Goal: Use online tool/utility: Utilize a website feature to perform a specific function

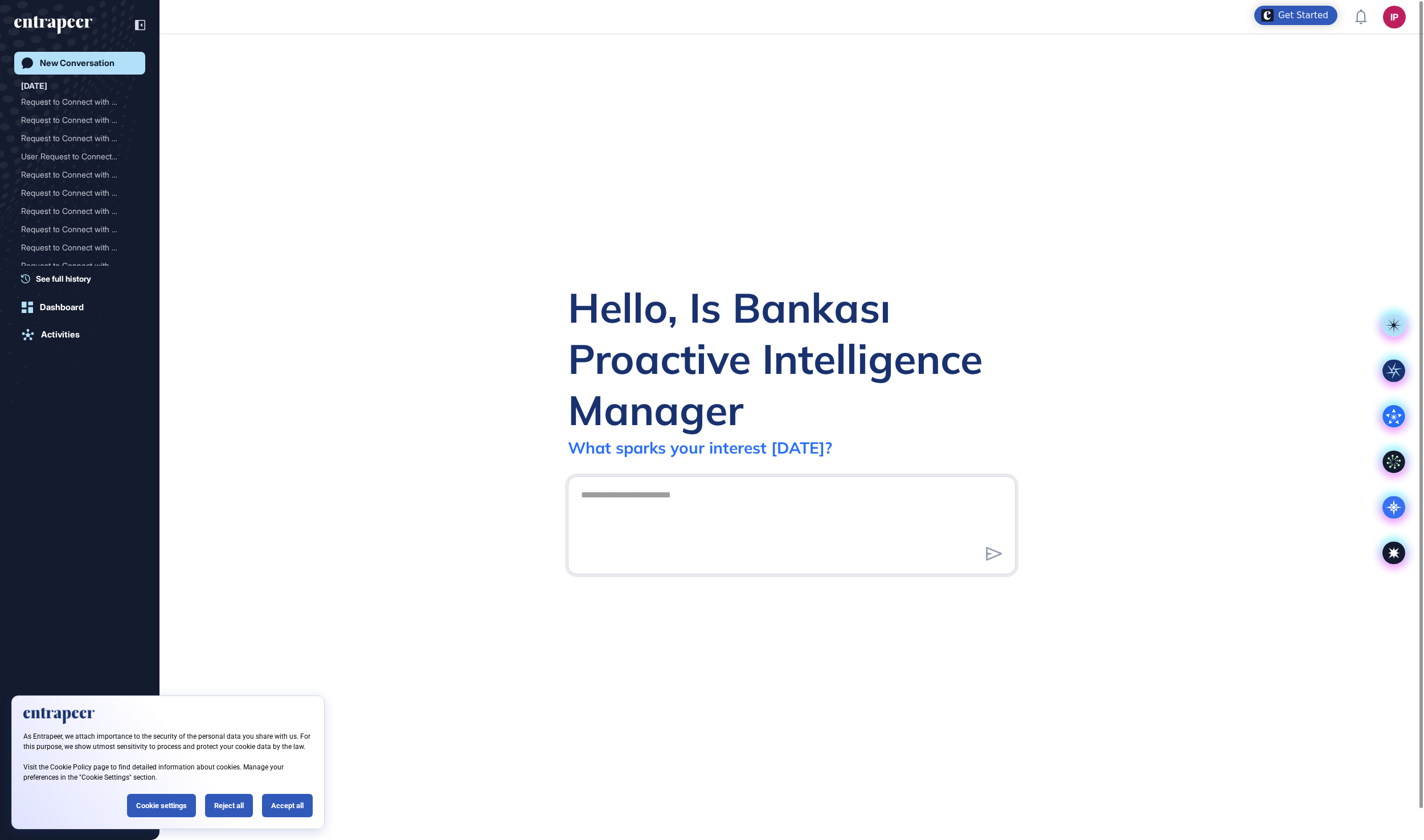
click at [284, 805] on div "Accept all" at bounding box center [288, 805] width 51 height 23
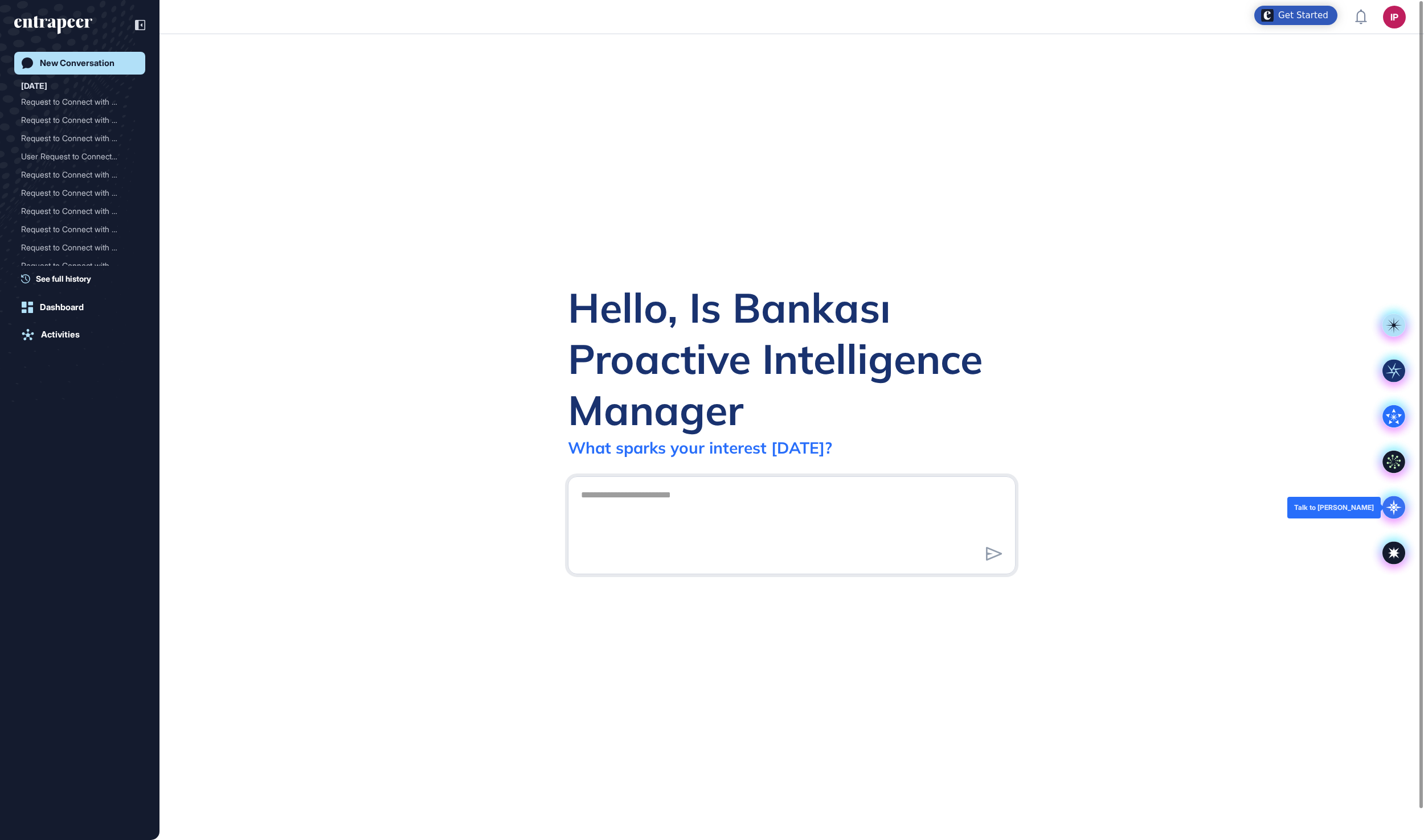
click at [1387, 501] on icon at bounding box center [1394, 508] width 23 height 23
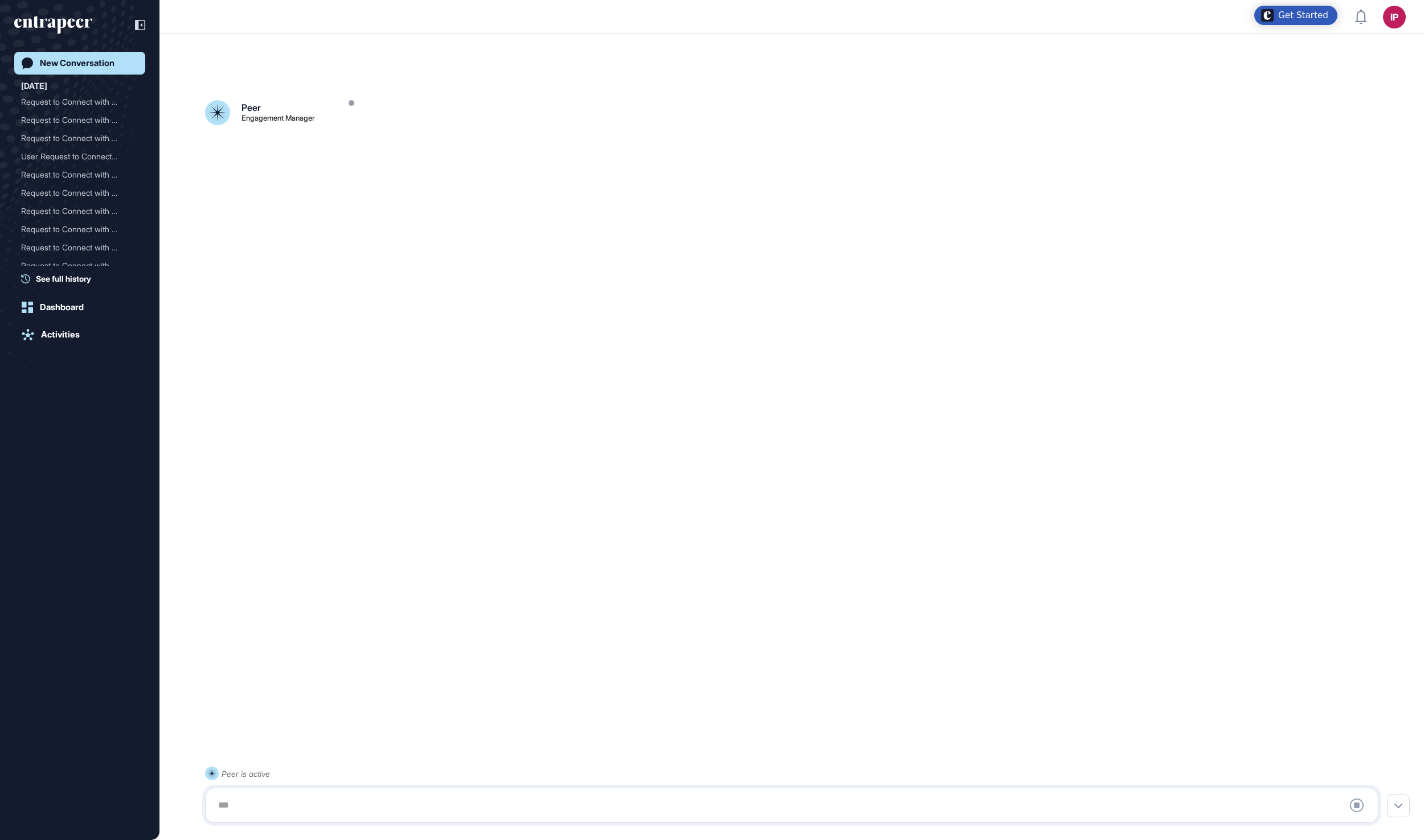
scroll to position [32, 0]
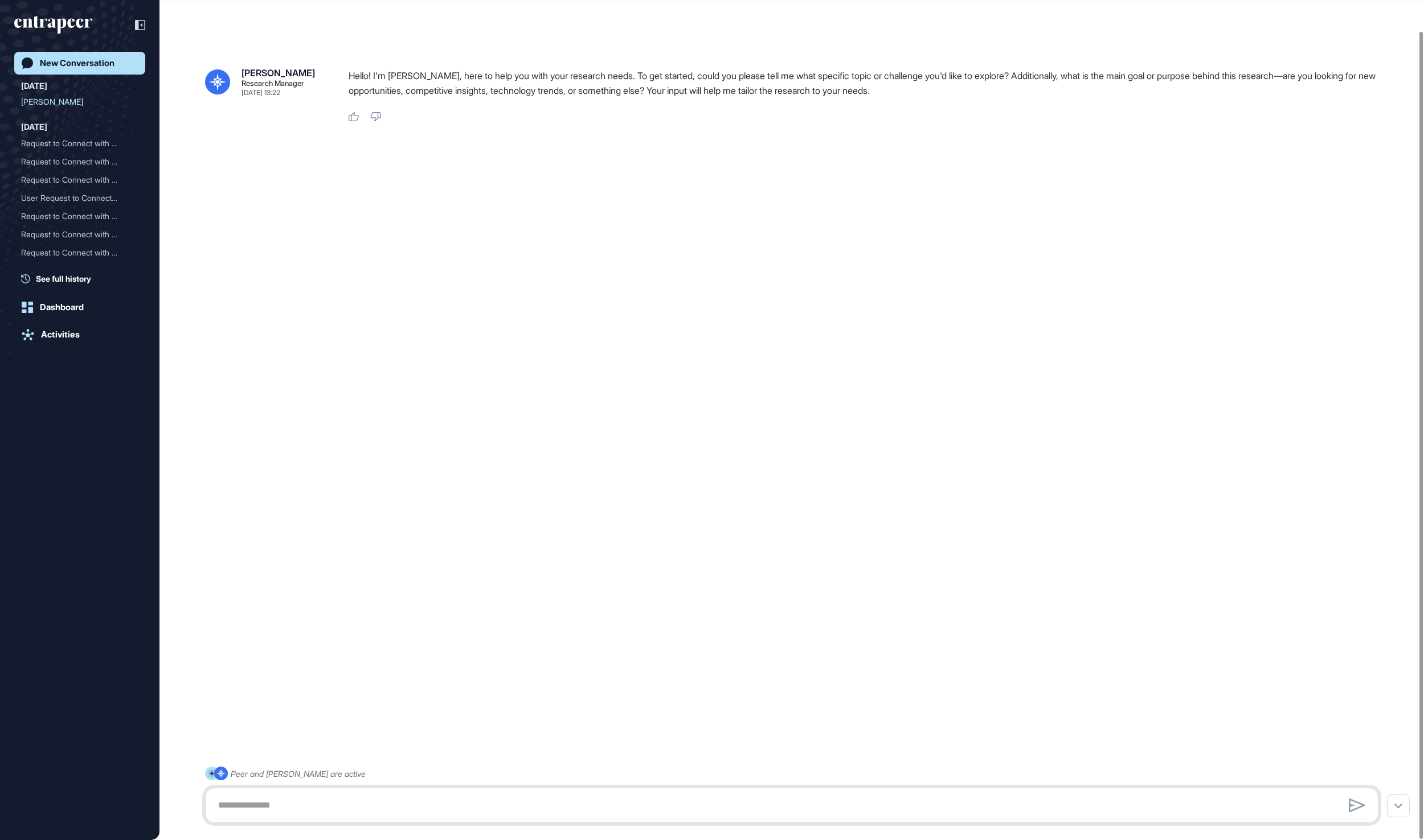
click at [426, 798] on textarea at bounding box center [791, 805] width 1160 height 23
paste textarea "**********"
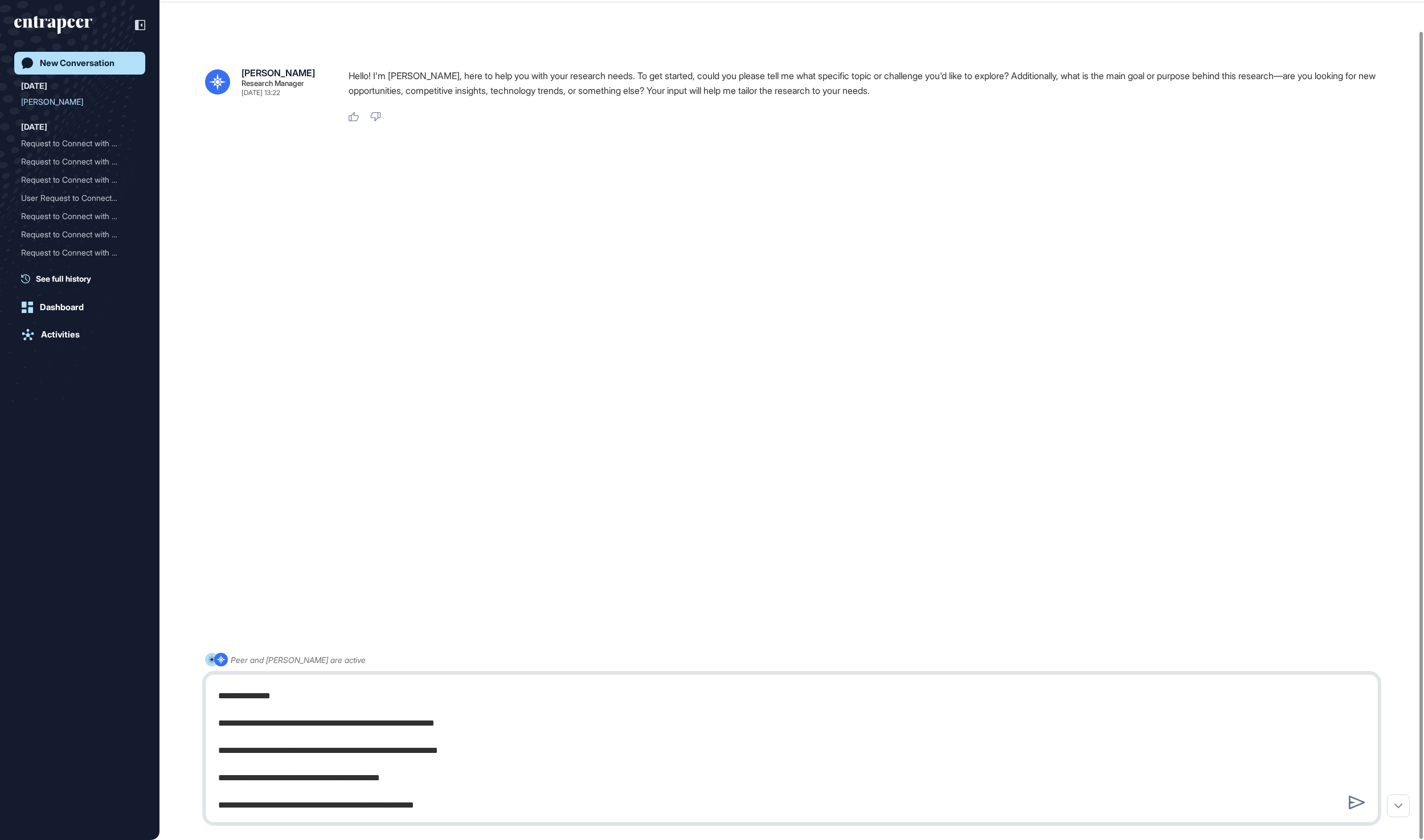
type textarea "**********"
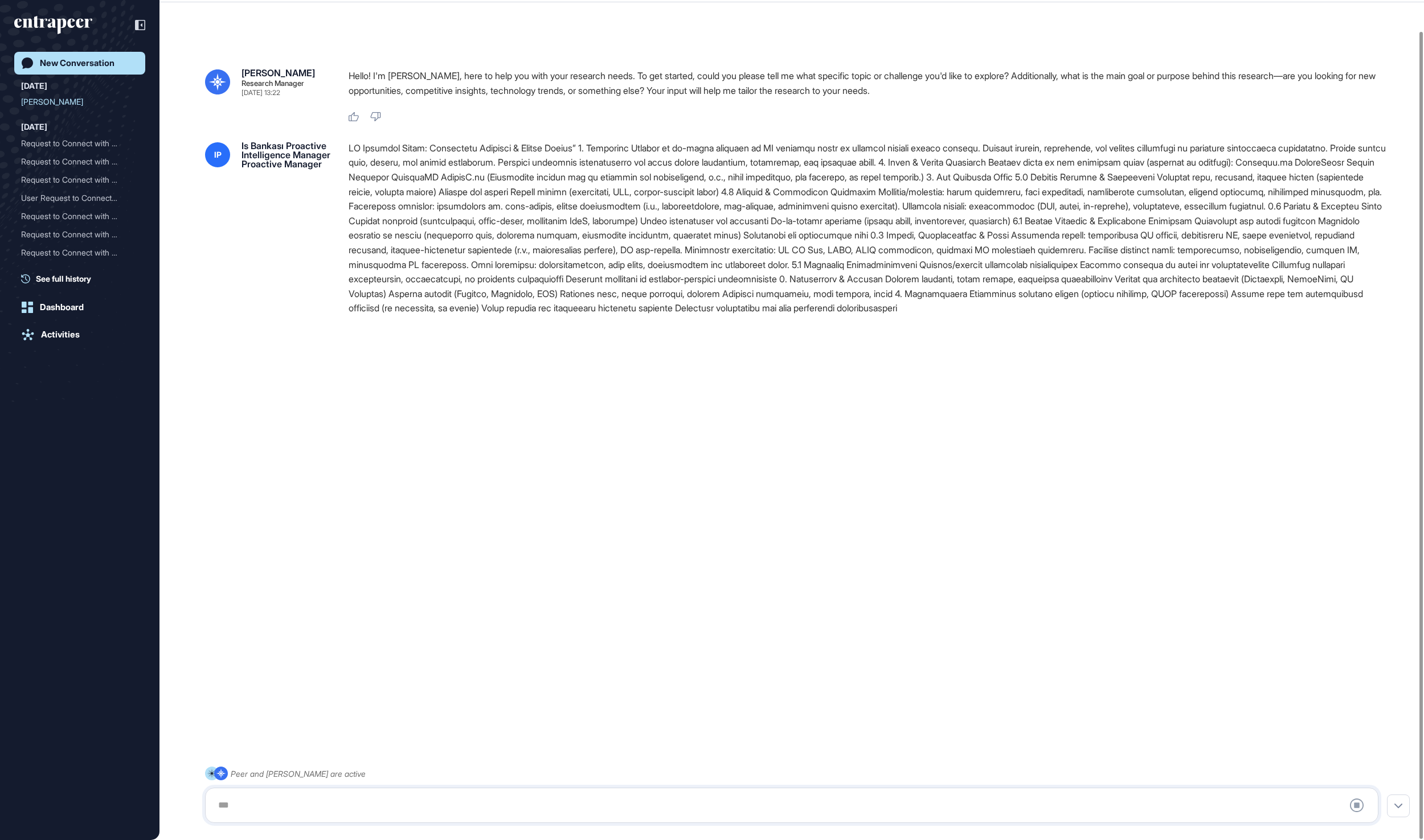
scroll to position [0, 0]
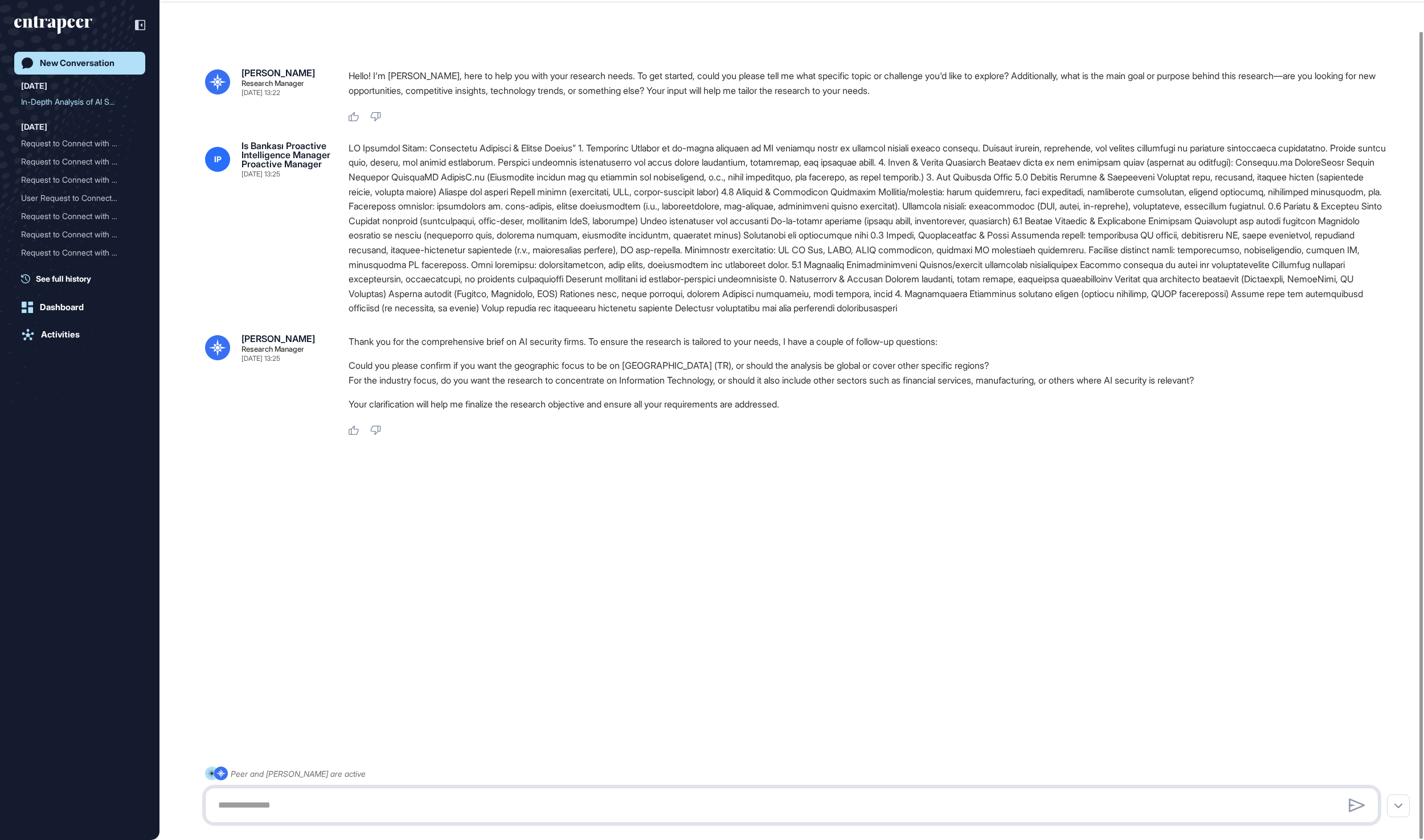
click at [417, 813] on textarea at bounding box center [791, 805] width 1160 height 23
type textarea "**********"
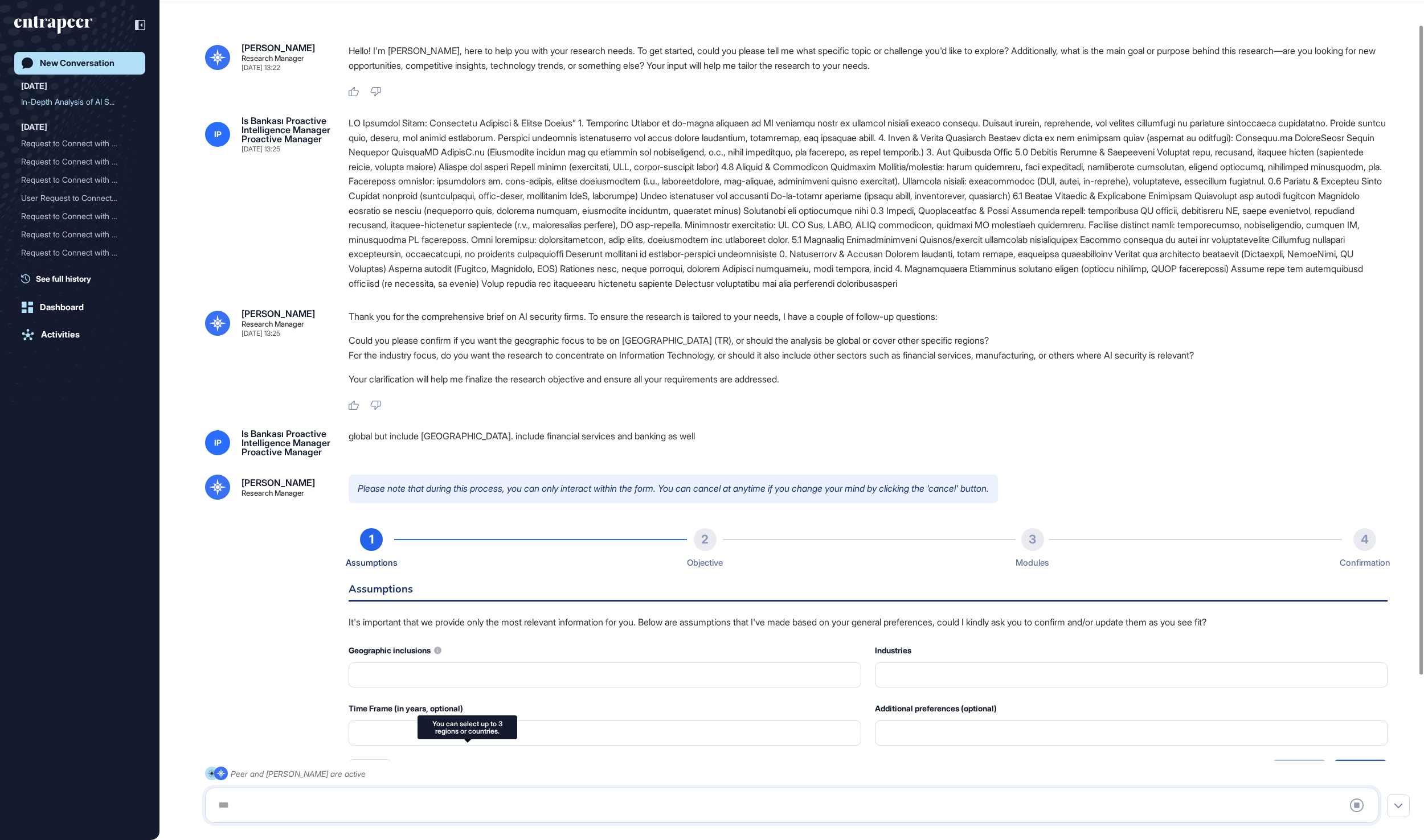
type input "**********"
type input "*"
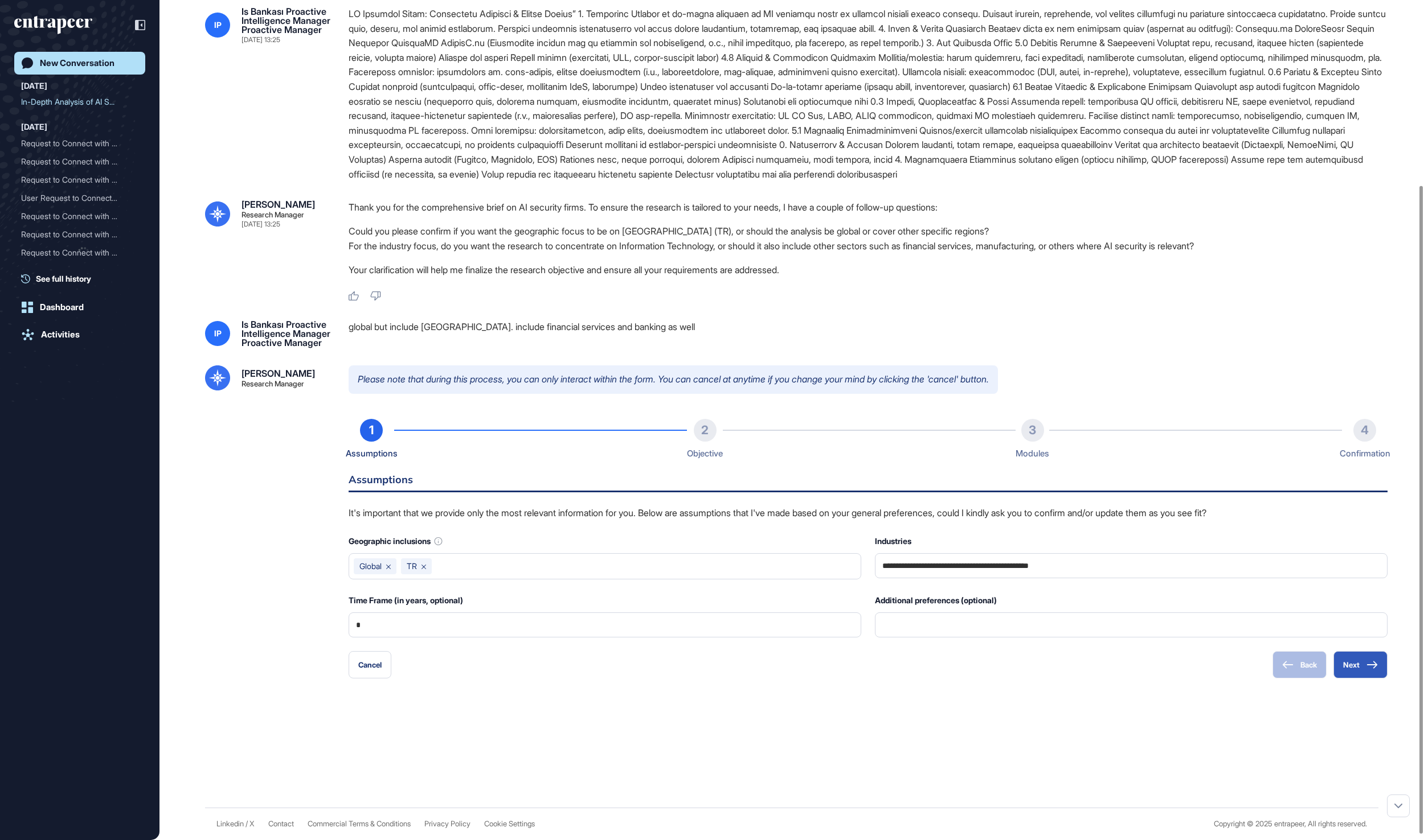
scroll to position [247, 0]
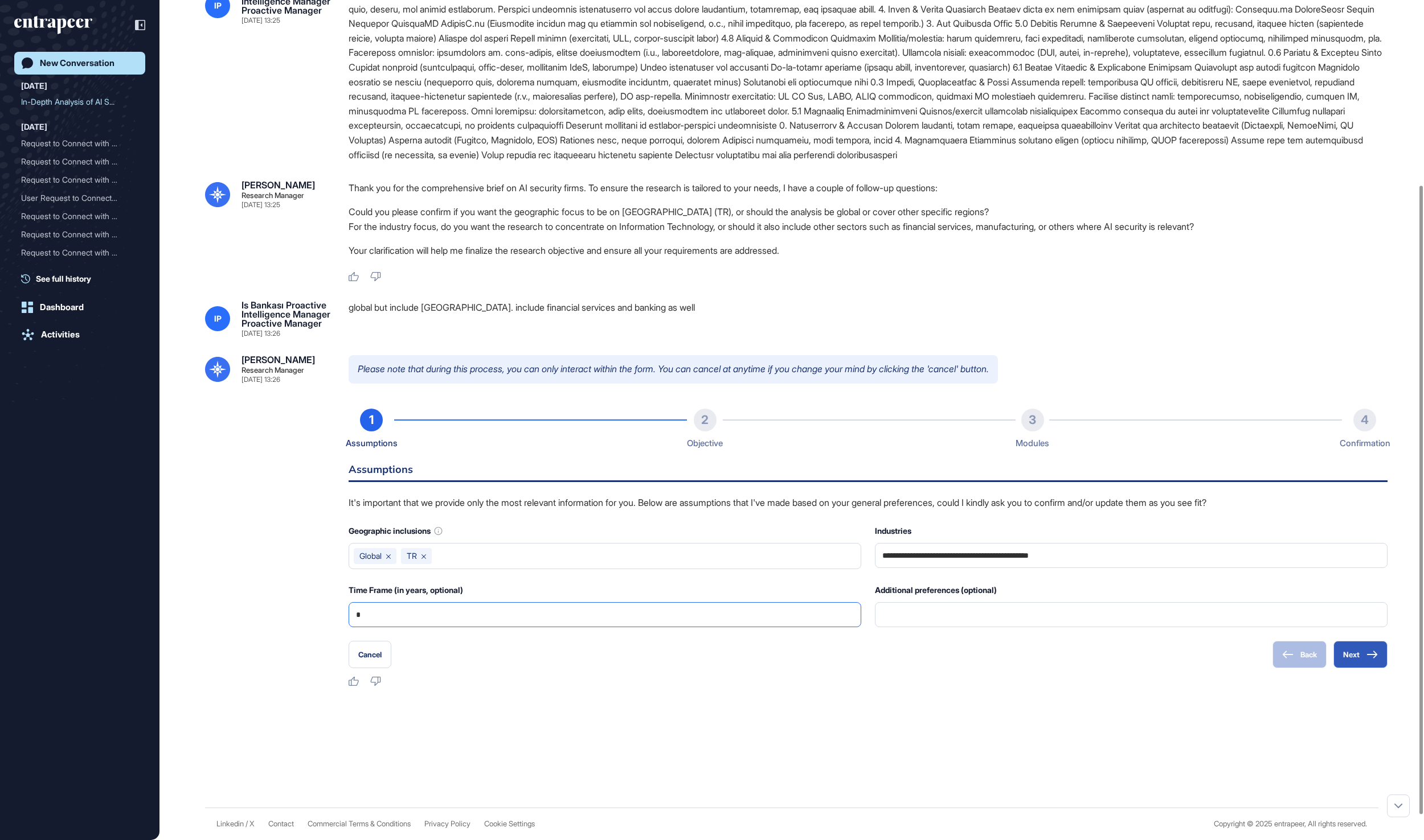
click at [692, 627] on input "*" at bounding box center [605, 614] width 498 height 24
type input "*"
click at [857, 687] on div "Like Dislike" at bounding box center [867, 681] width 1039 height 10
click at [1148, 567] on input "**********" at bounding box center [1131, 555] width 498 height 24
type input "**********"
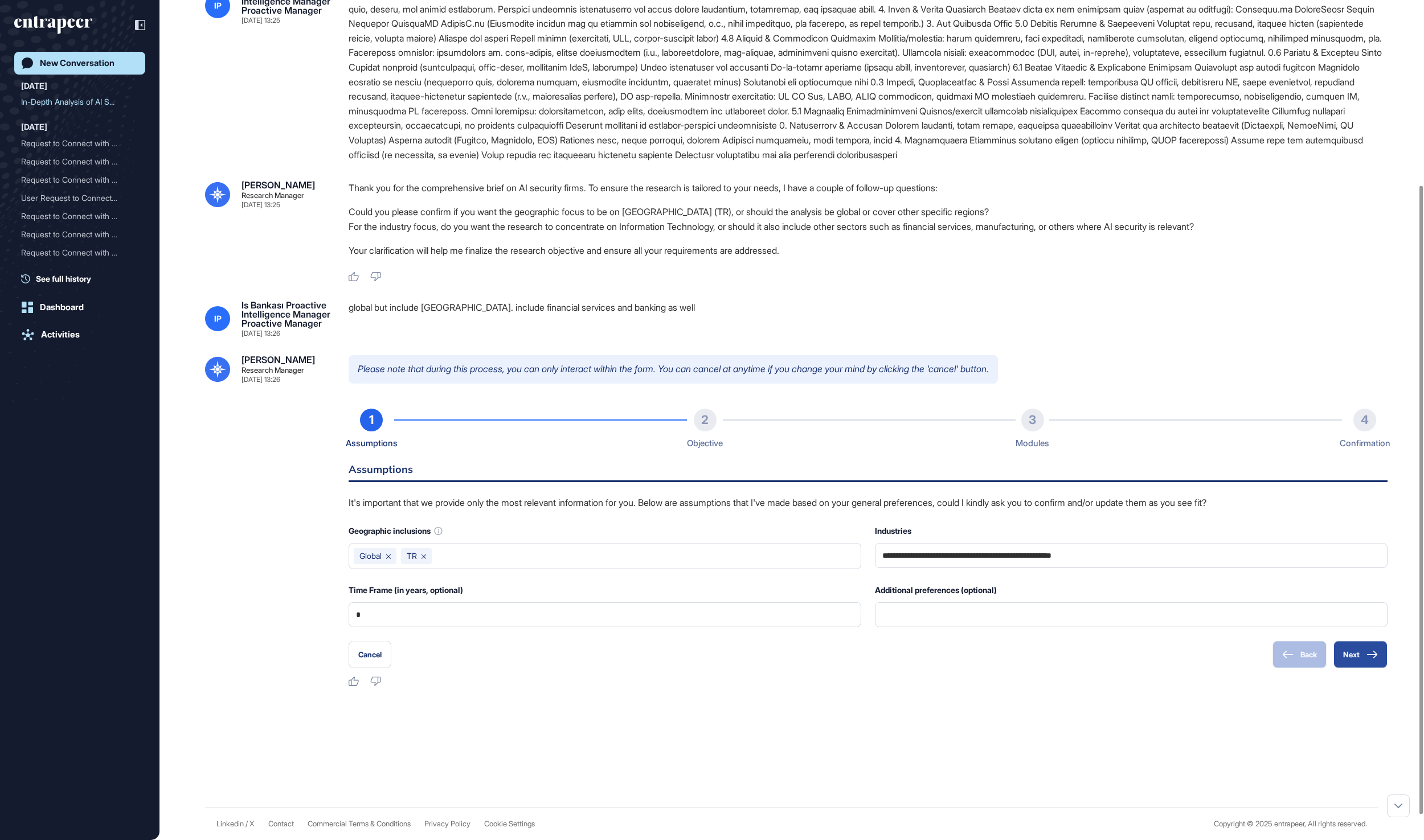
click at [1338, 668] on button "Next" at bounding box center [1360, 654] width 54 height 27
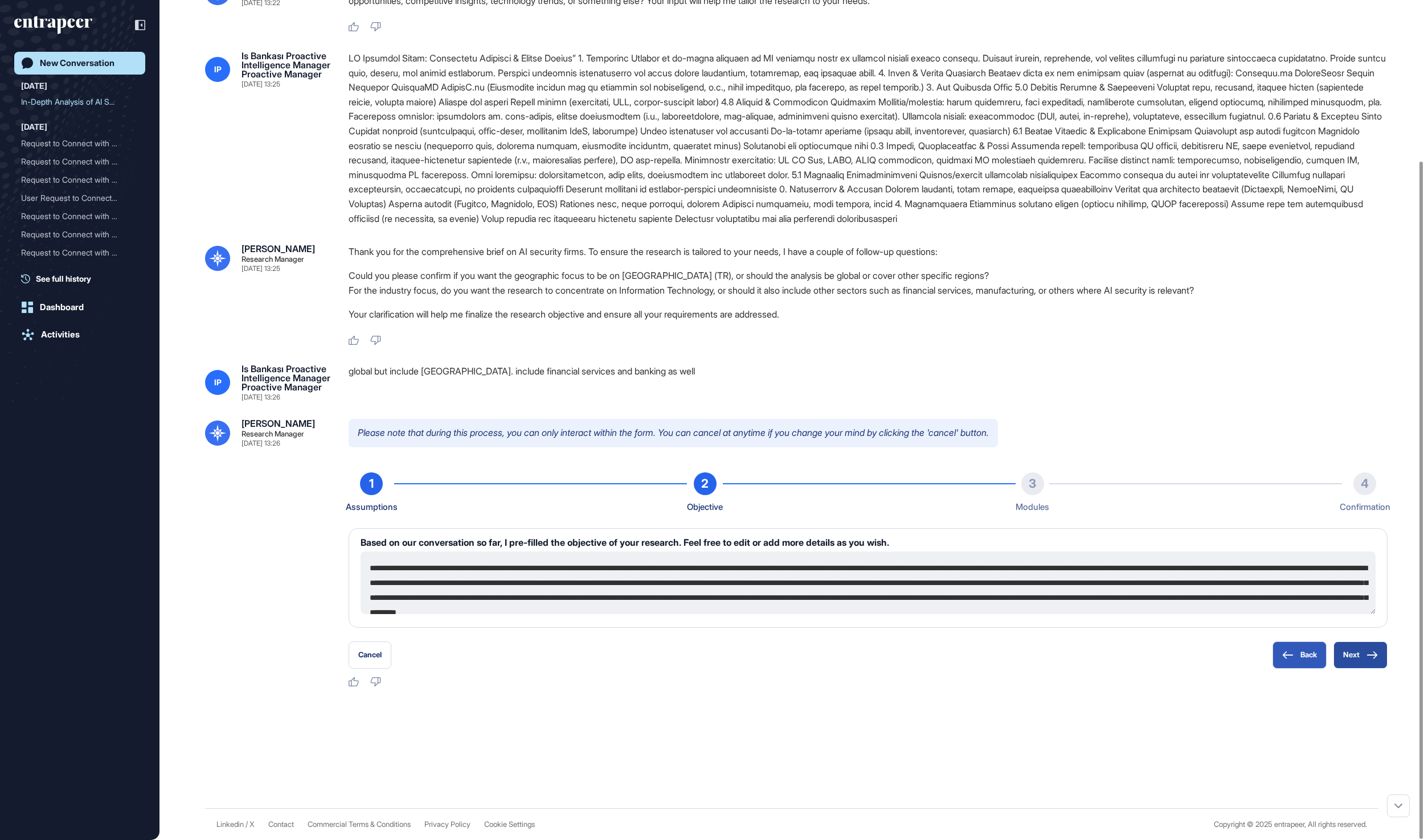
click at [1361, 654] on button "Next" at bounding box center [1360, 654] width 54 height 27
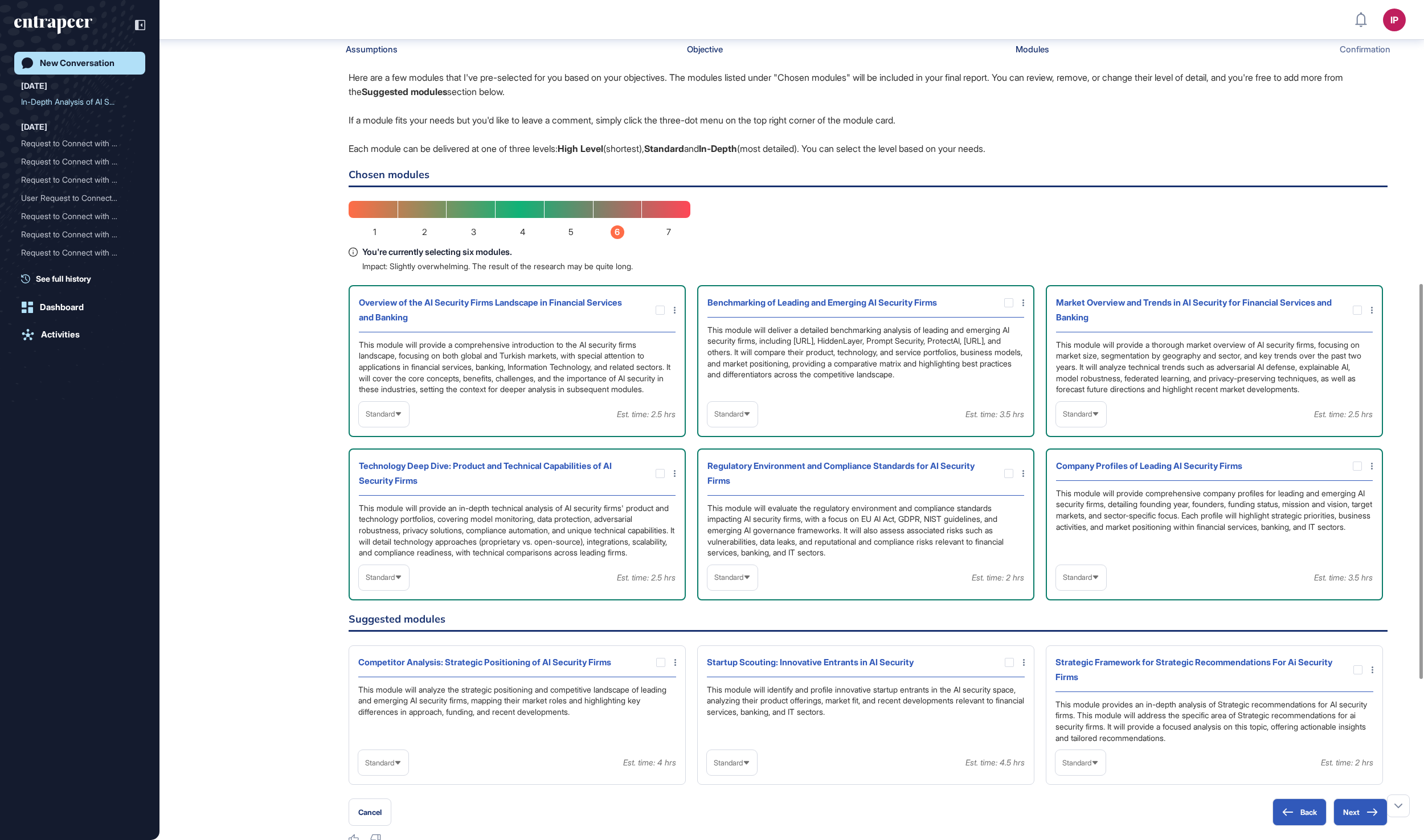
scroll to position [651, 0]
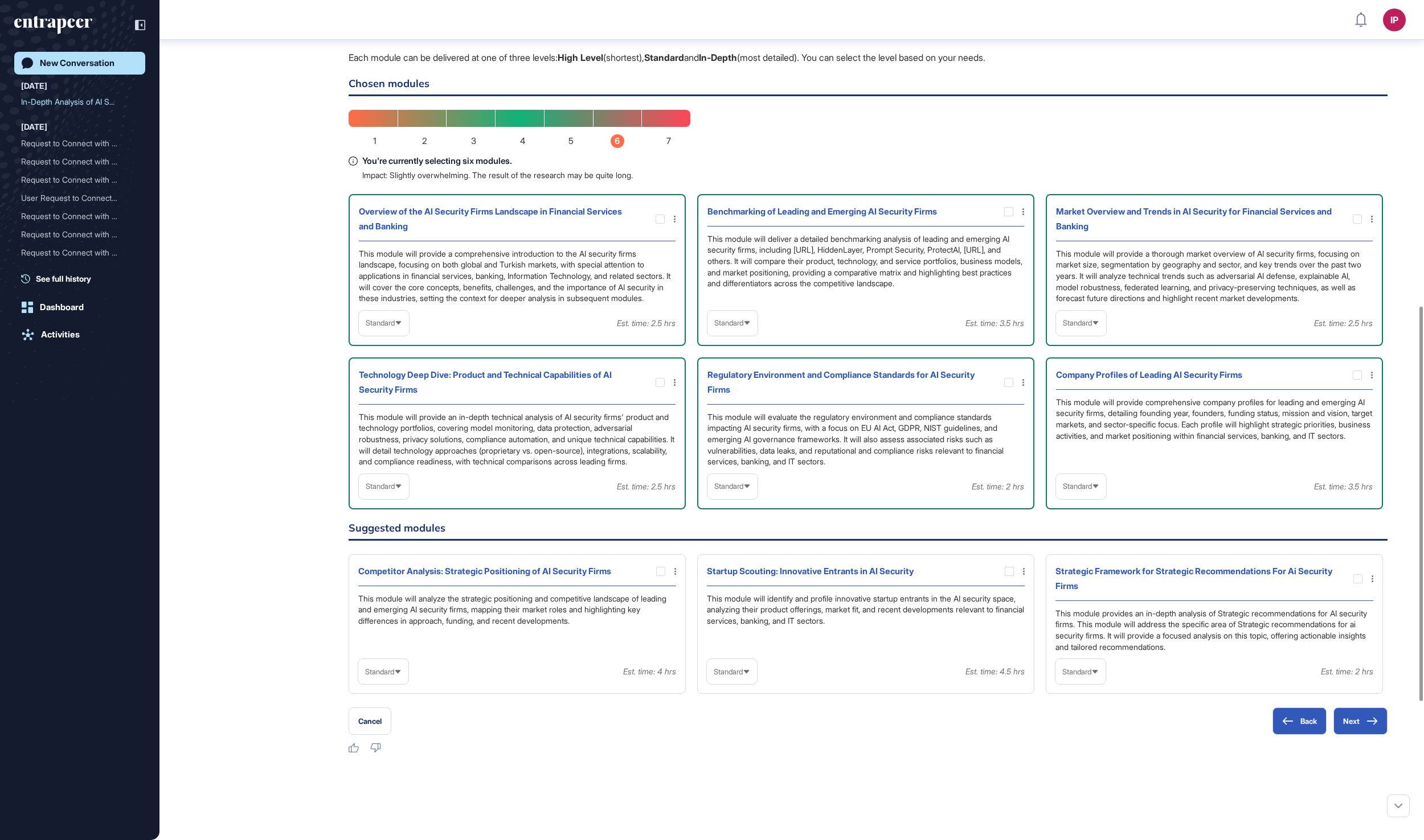
click at [754, 334] on div "Standard" at bounding box center [732, 323] width 50 height 22
click at [608, 509] on div "Technology Deep Dive: Product and Technical Capabilities of AI Security Firms T…" at bounding box center [517, 433] width 337 height 152
click at [402, 327] on icon at bounding box center [399, 323] width 8 height 8
click at [400, 362] on li "High-Level" at bounding box center [384, 351] width 43 height 23
click at [1099, 327] on icon at bounding box center [1096, 323] width 8 height 8
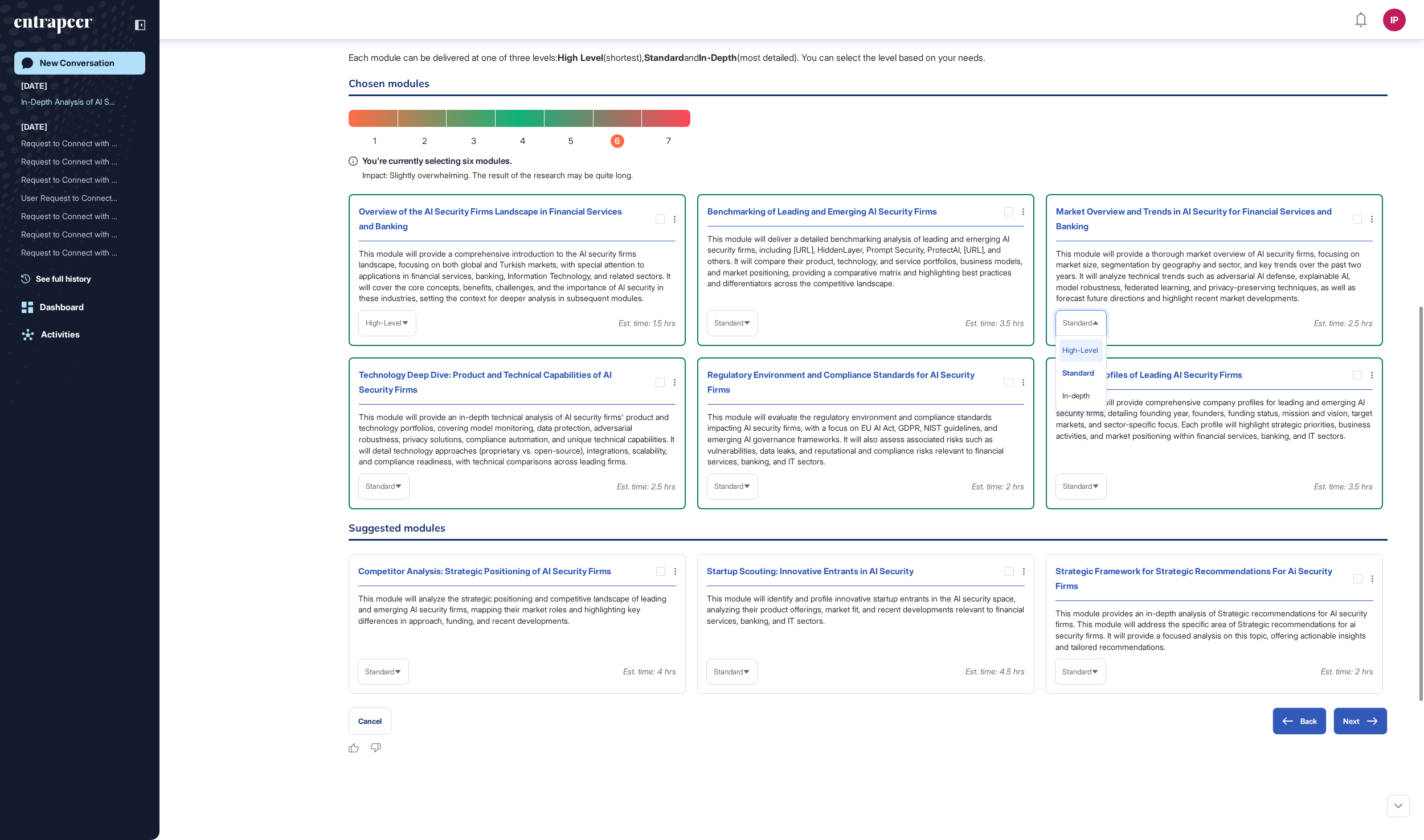
click at [1081, 362] on li "High-Level" at bounding box center [1081, 351] width 43 height 23
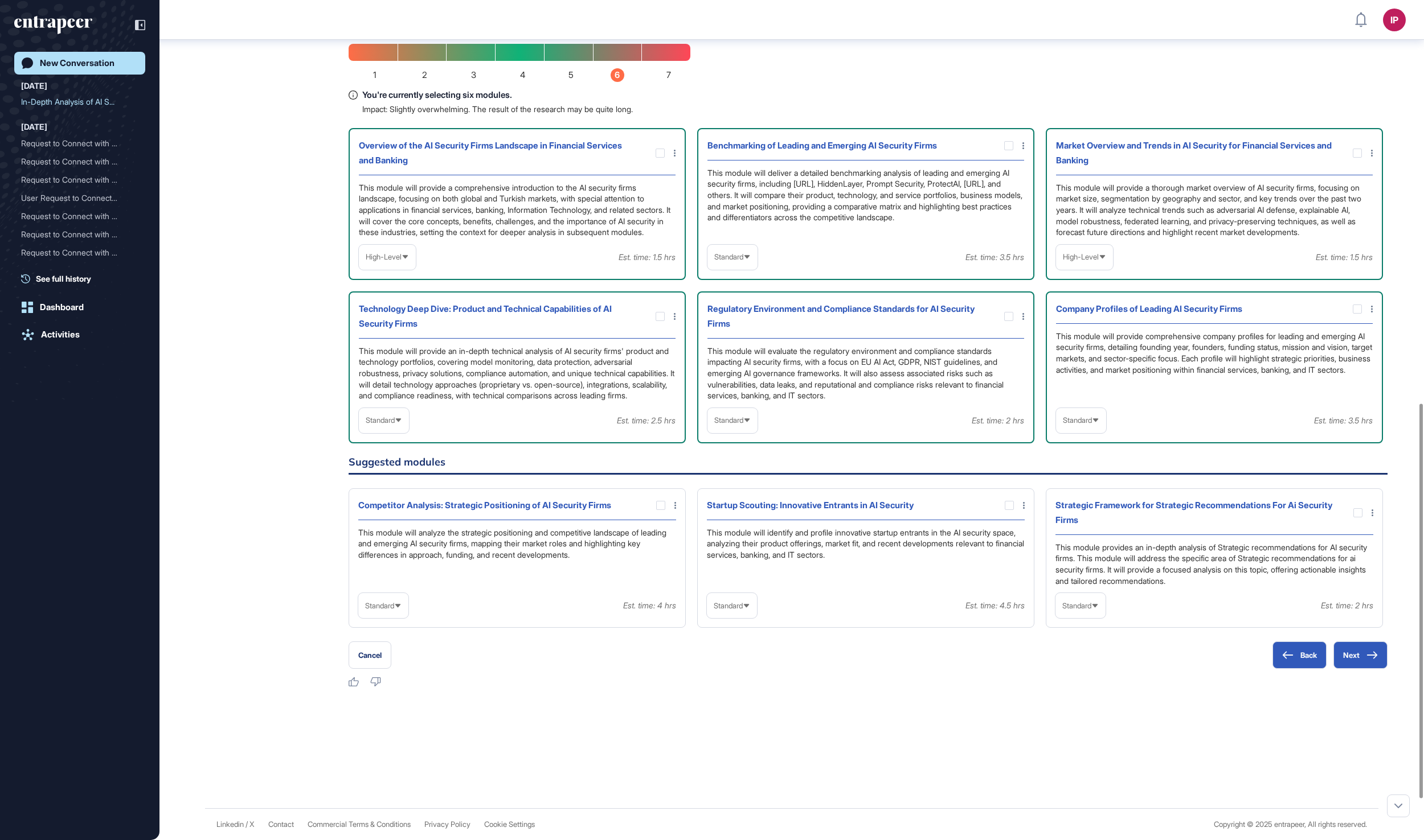
scroll to position [858, 0]
click at [395, 425] on span "Standard" at bounding box center [380, 420] width 29 height 8
click at [399, 505] on li "In-depth" at bounding box center [384, 494] width 43 height 23
click at [658, 510] on div at bounding box center [661, 506] width 9 height 9
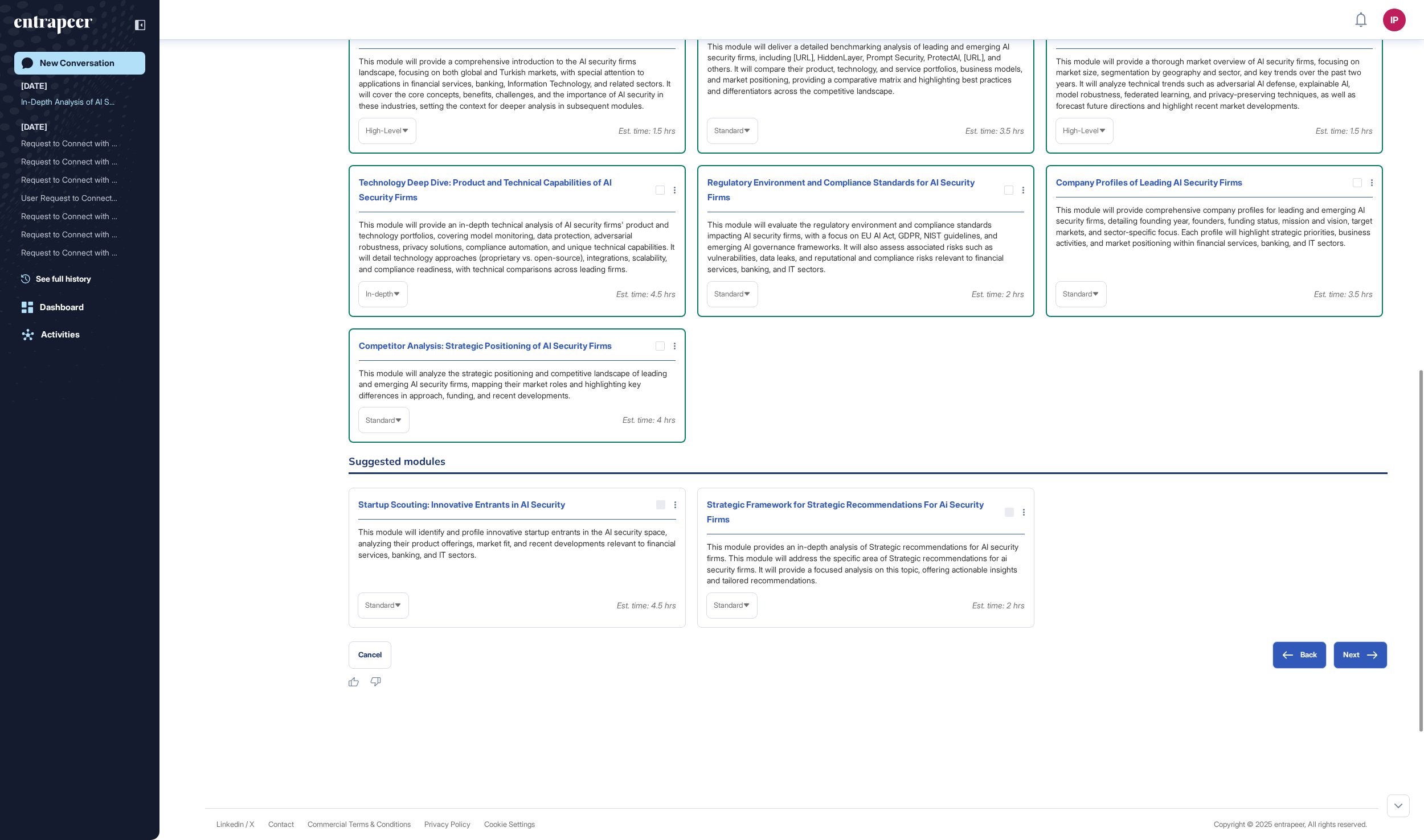
click at [395, 425] on span "Standard" at bounding box center [380, 420] width 29 height 8
click at [396, 504] on li "In-depth" at bounding box center [384, 493] width 43 height 23
click at [0, 0] on icon at bounding box center [0, 0] width 0 height 0
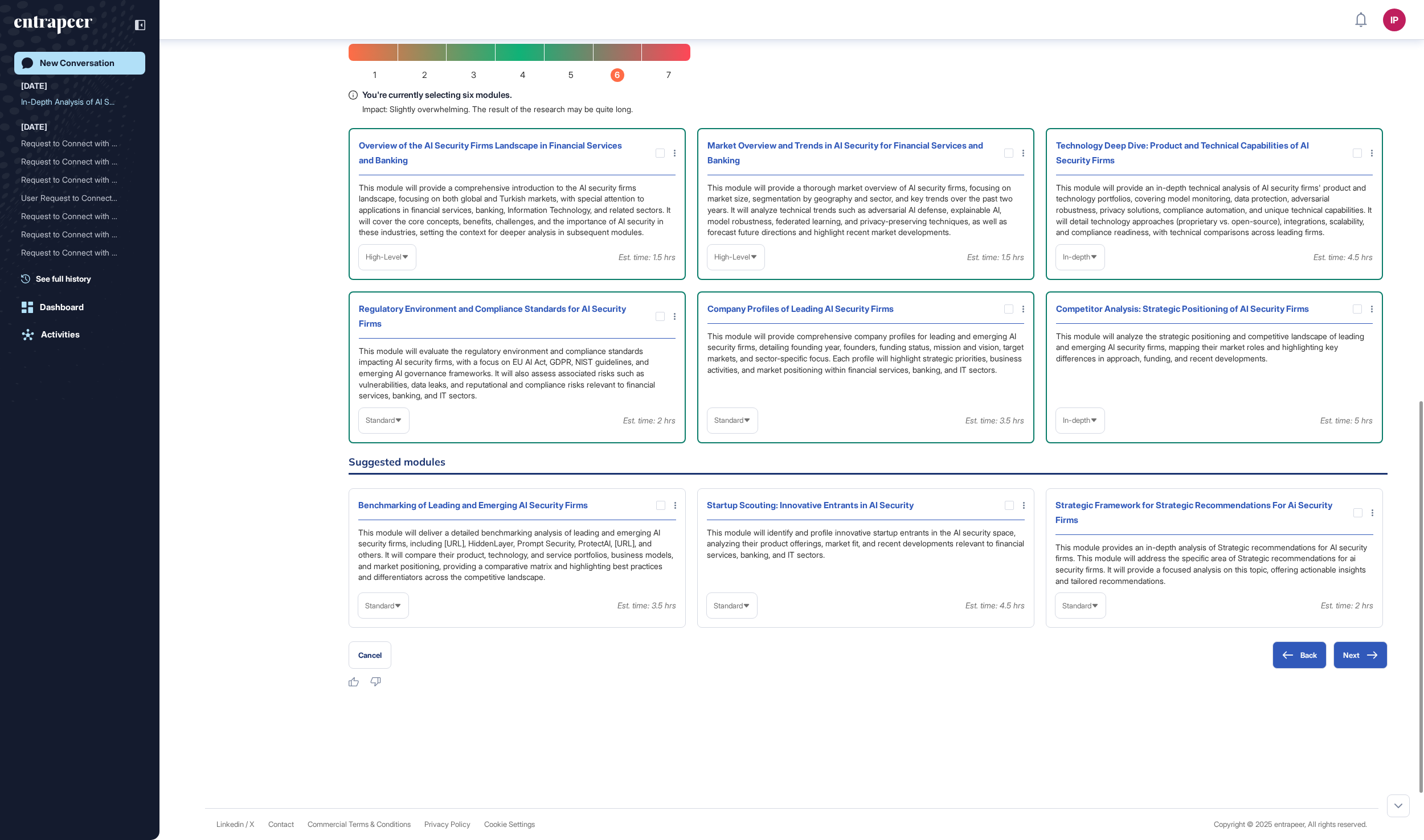
click at [743, 425] on span "Standard" at bounding box center [729, 420] width 29 height 8
click at [740, 505] on li "In-depth" at bounding box center [732, 494] width 43 height 23
click at [750, 610] on icon at bounding box center [746, 606] width 8 height 8
click at [739, 690] on li "In-depth" at bounding box center [732, 679] width 43 height 23
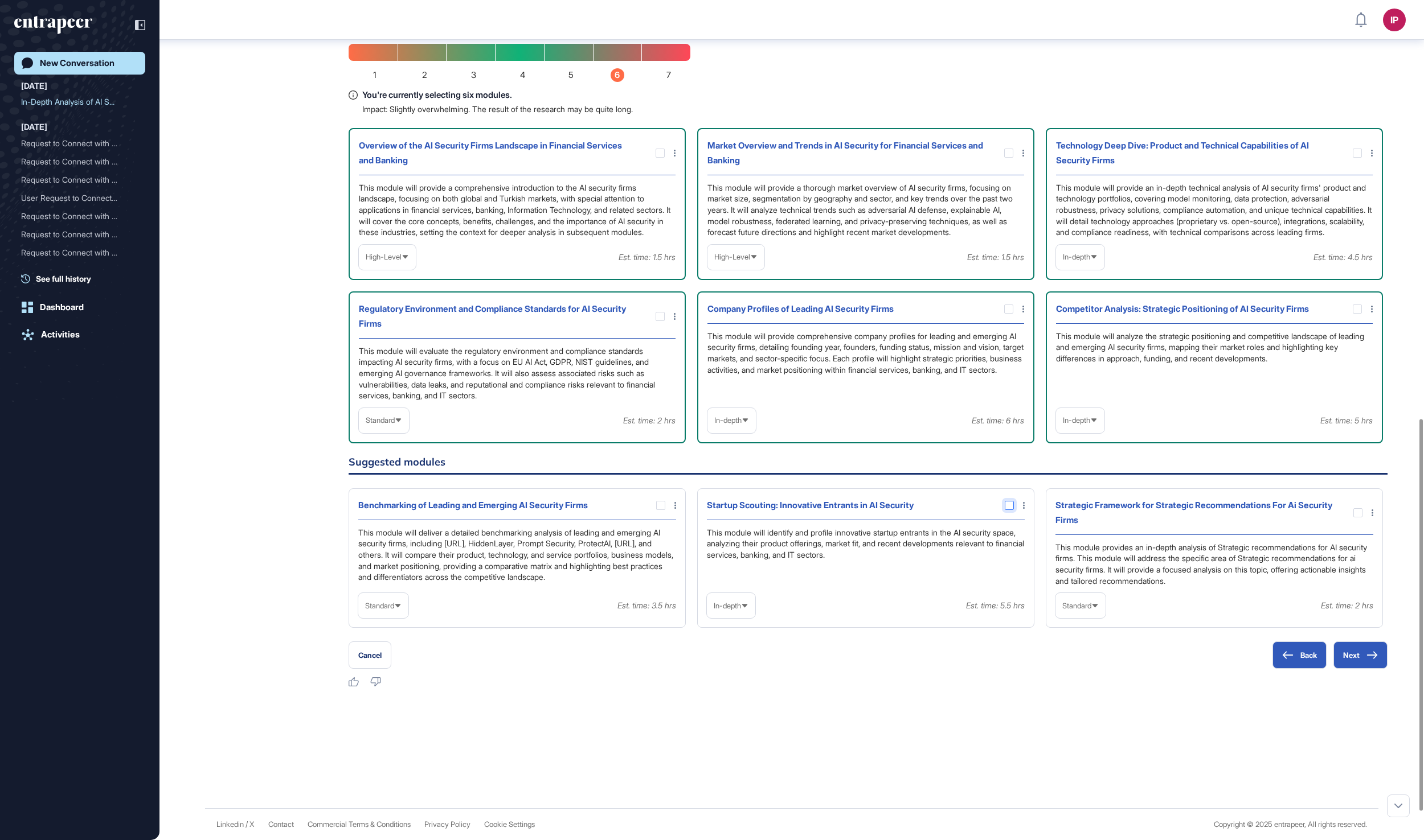
click at [1007, 510] on div at bounding box center [1009, 506] width 9 height 9
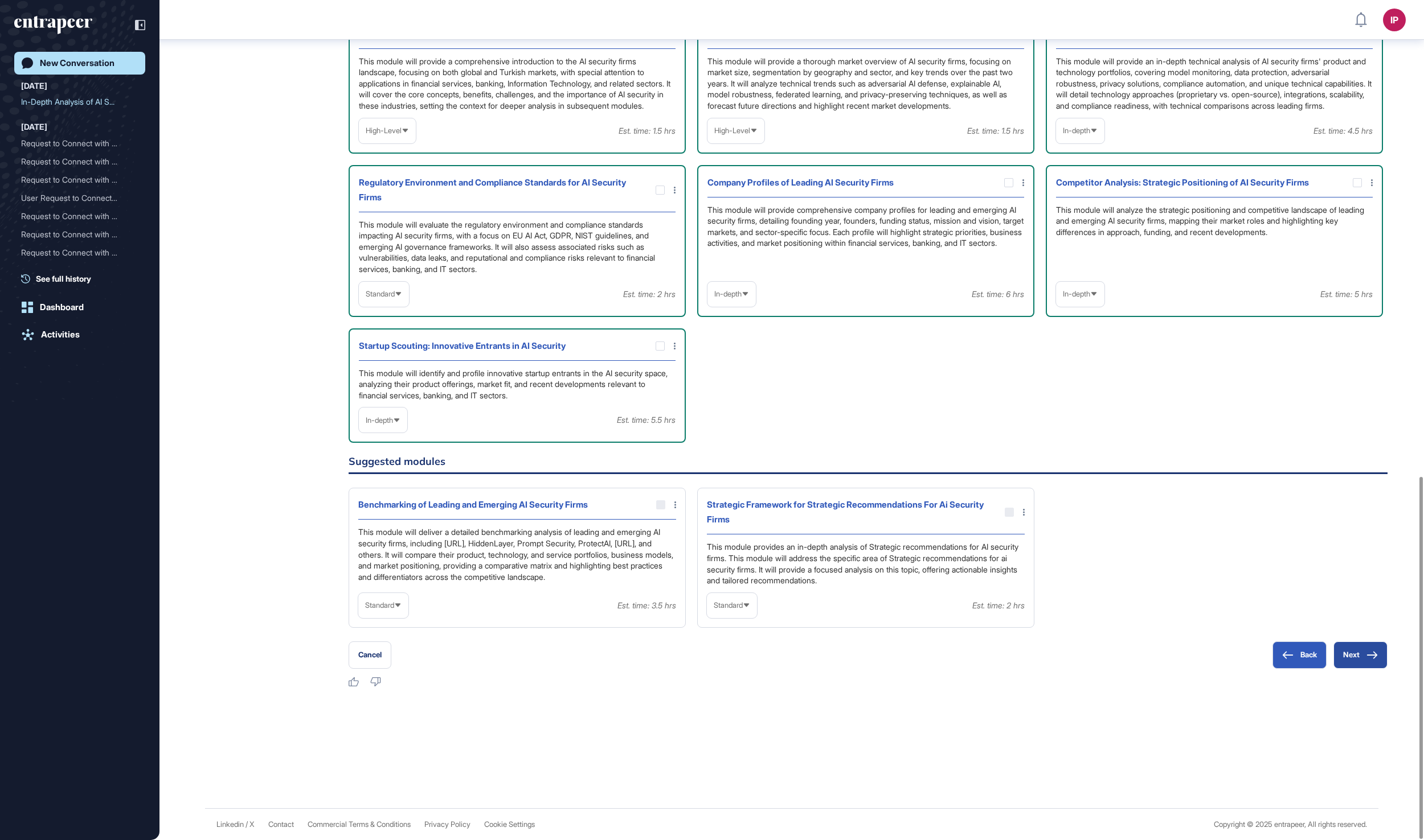
click at [1356, 656] on button "Next" at bounding box center [1360, 654] width 54 height 27
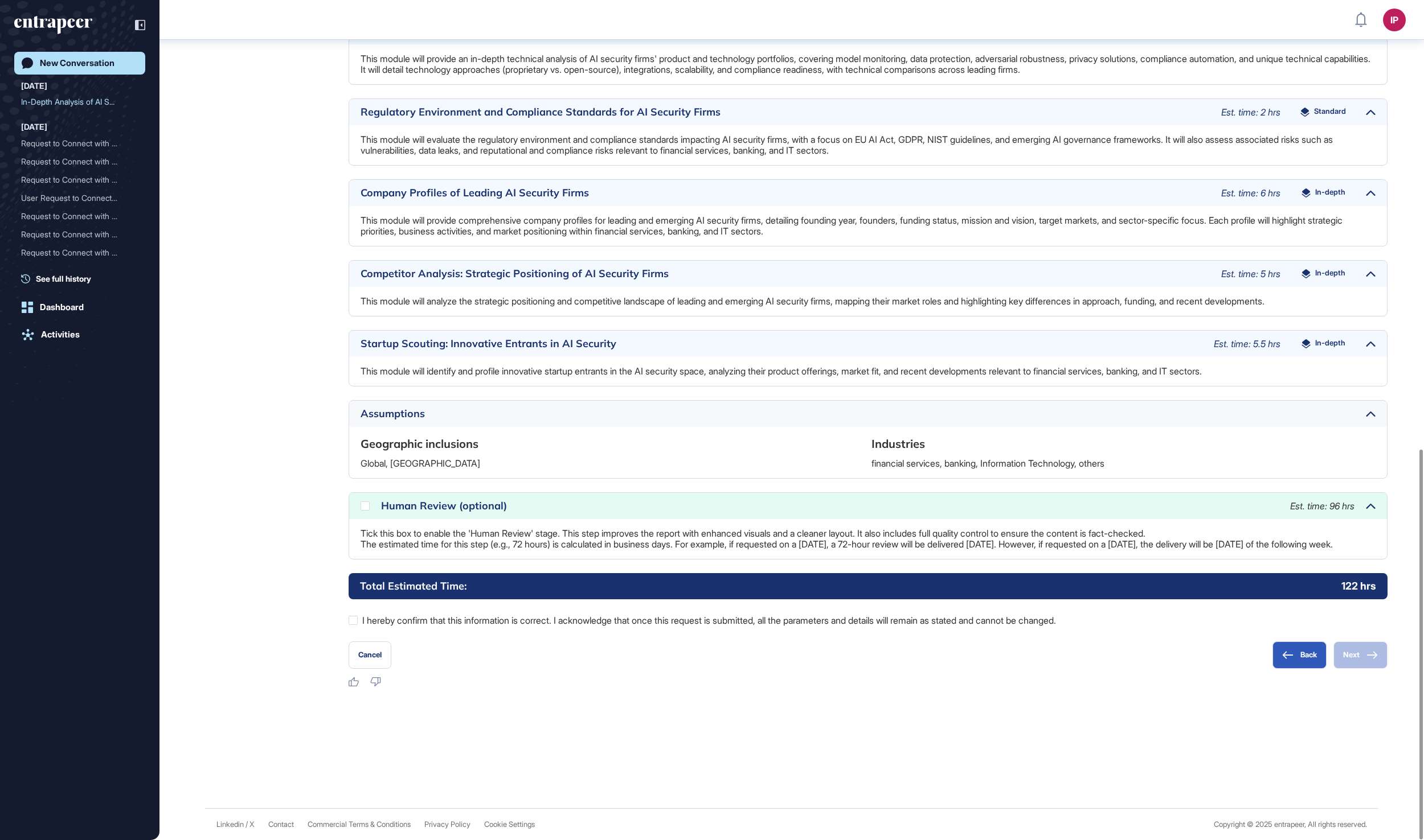
scroll to position [966, 0]
click at [0, 0] on icon at bounding box center [0, 0] width 0 height 0
click at [353, 622] on div at bounding box center [353, 620] width 9 height 9
click at [1361, 656] on button "Next" at bounding box center [1360, 654] width 54 height 27
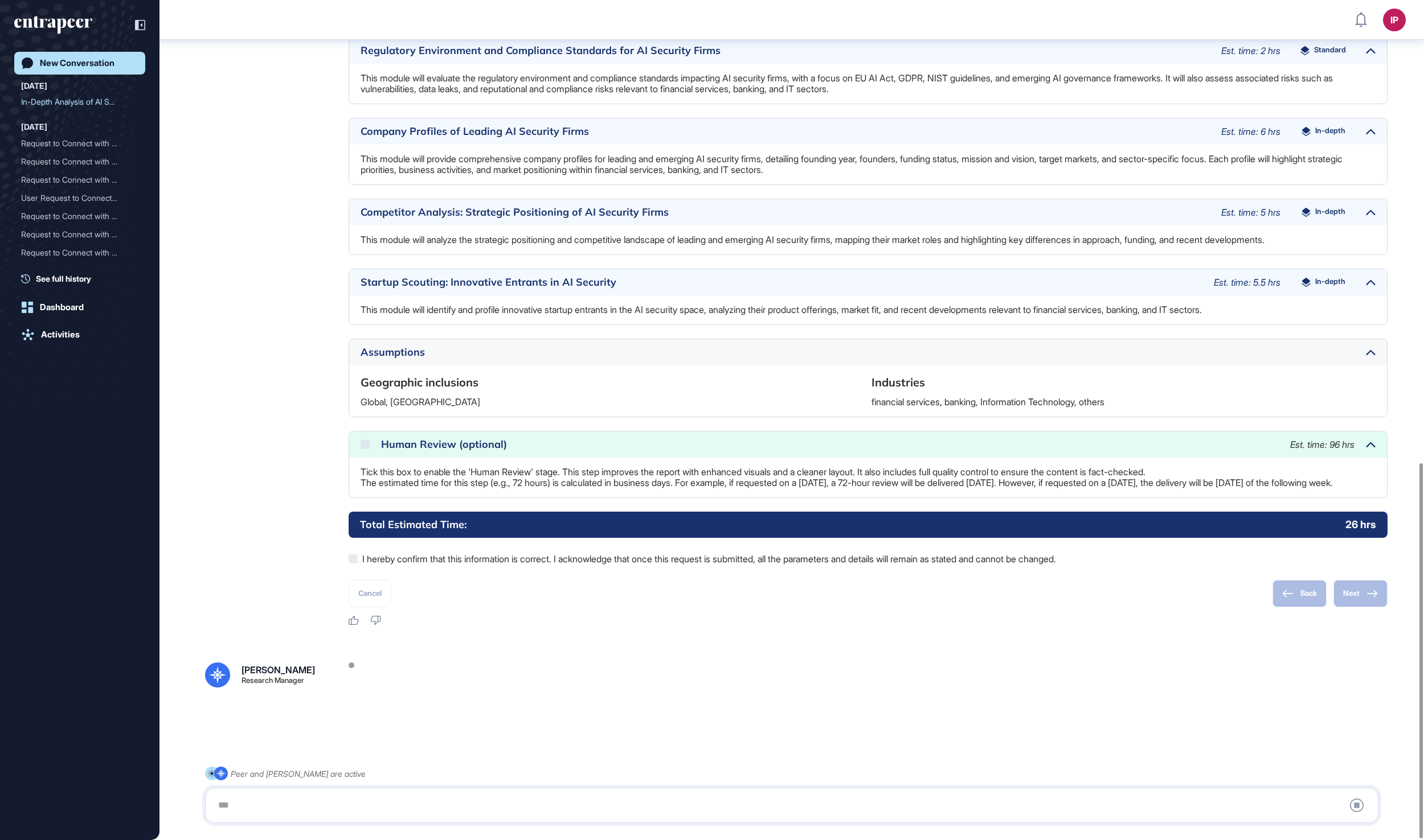
scroll to position [1036, 0]
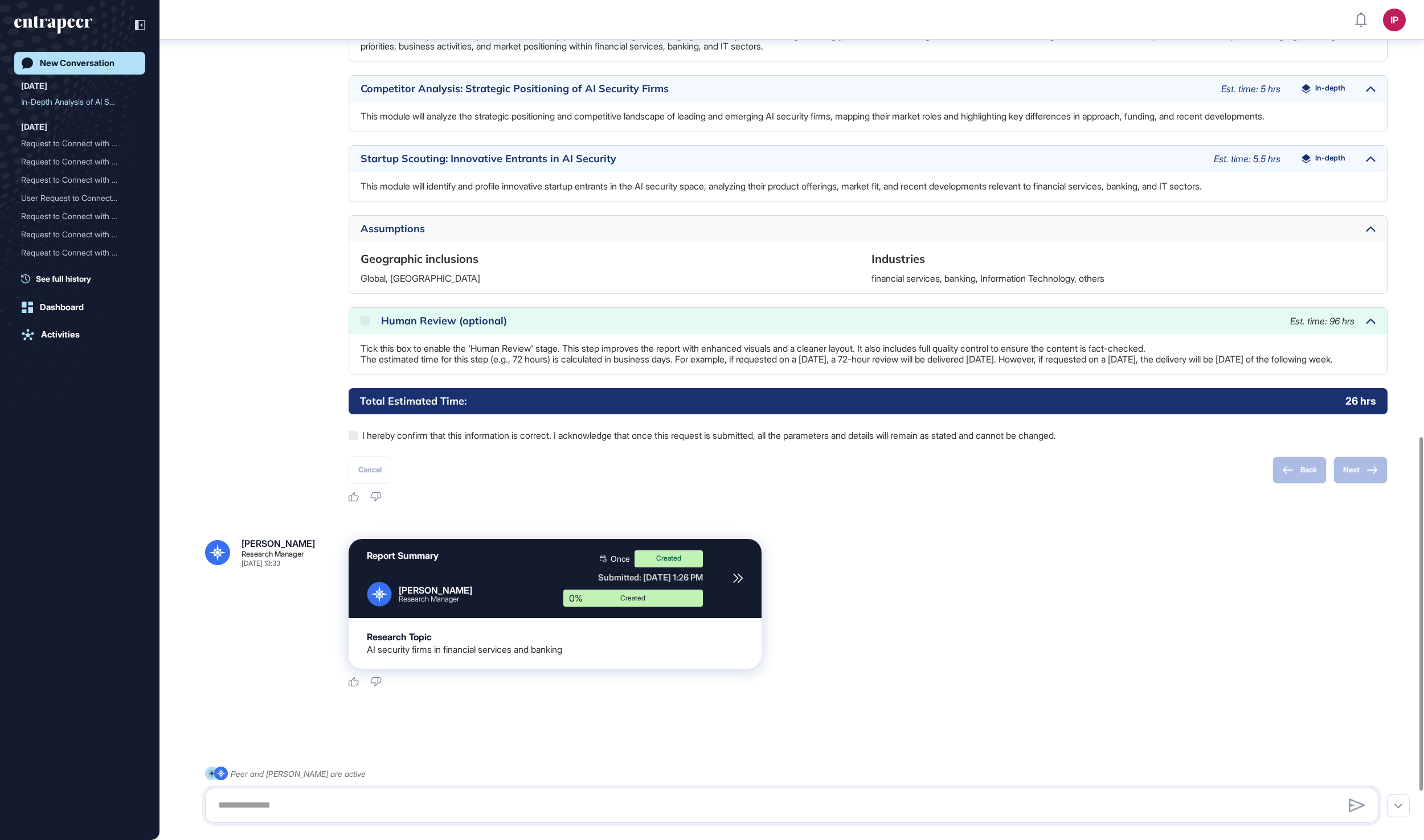
click at [114, 65] on div "New Conversation" at bounding box center [77, 62] width 75 height 10
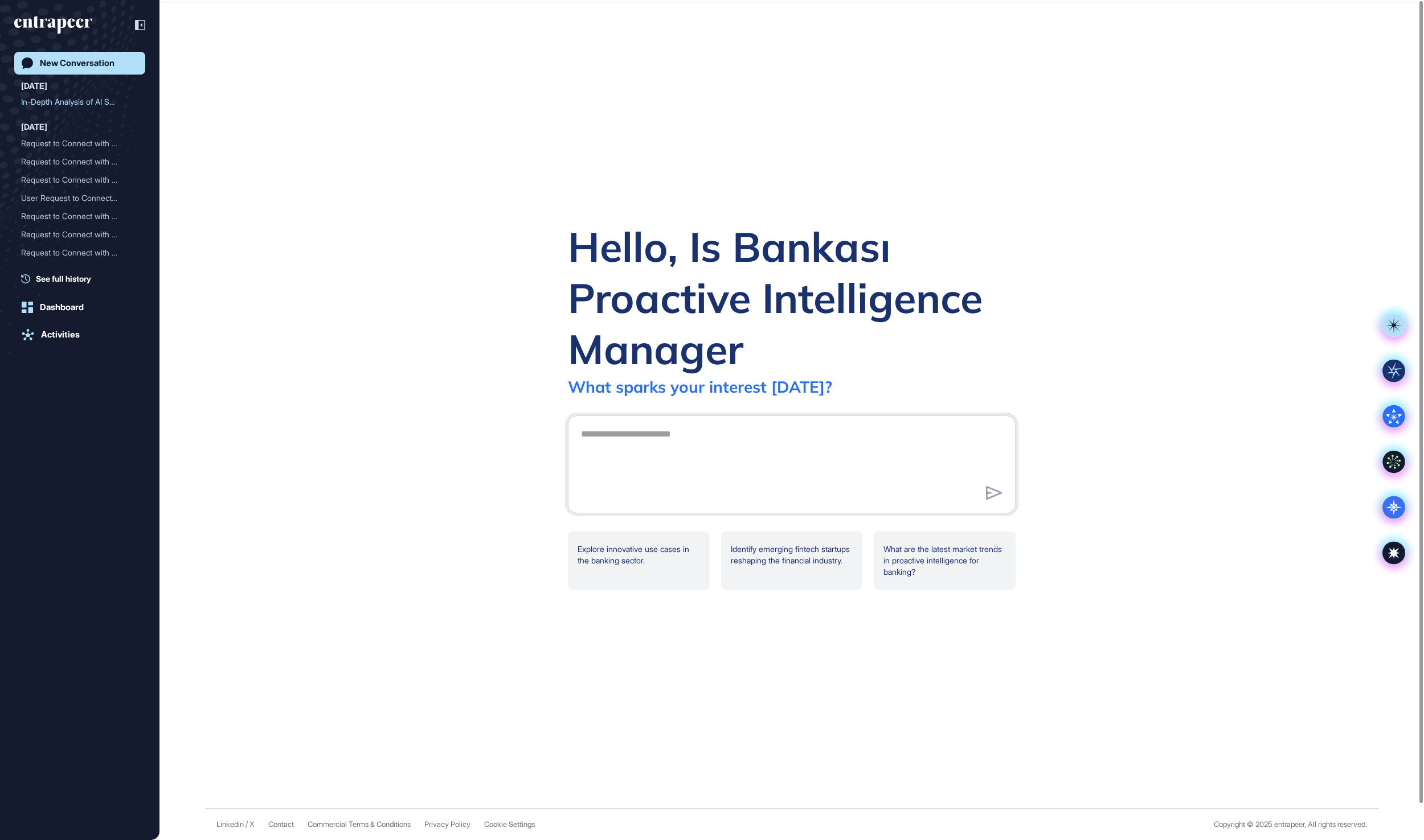
scroll to position [0, 0]
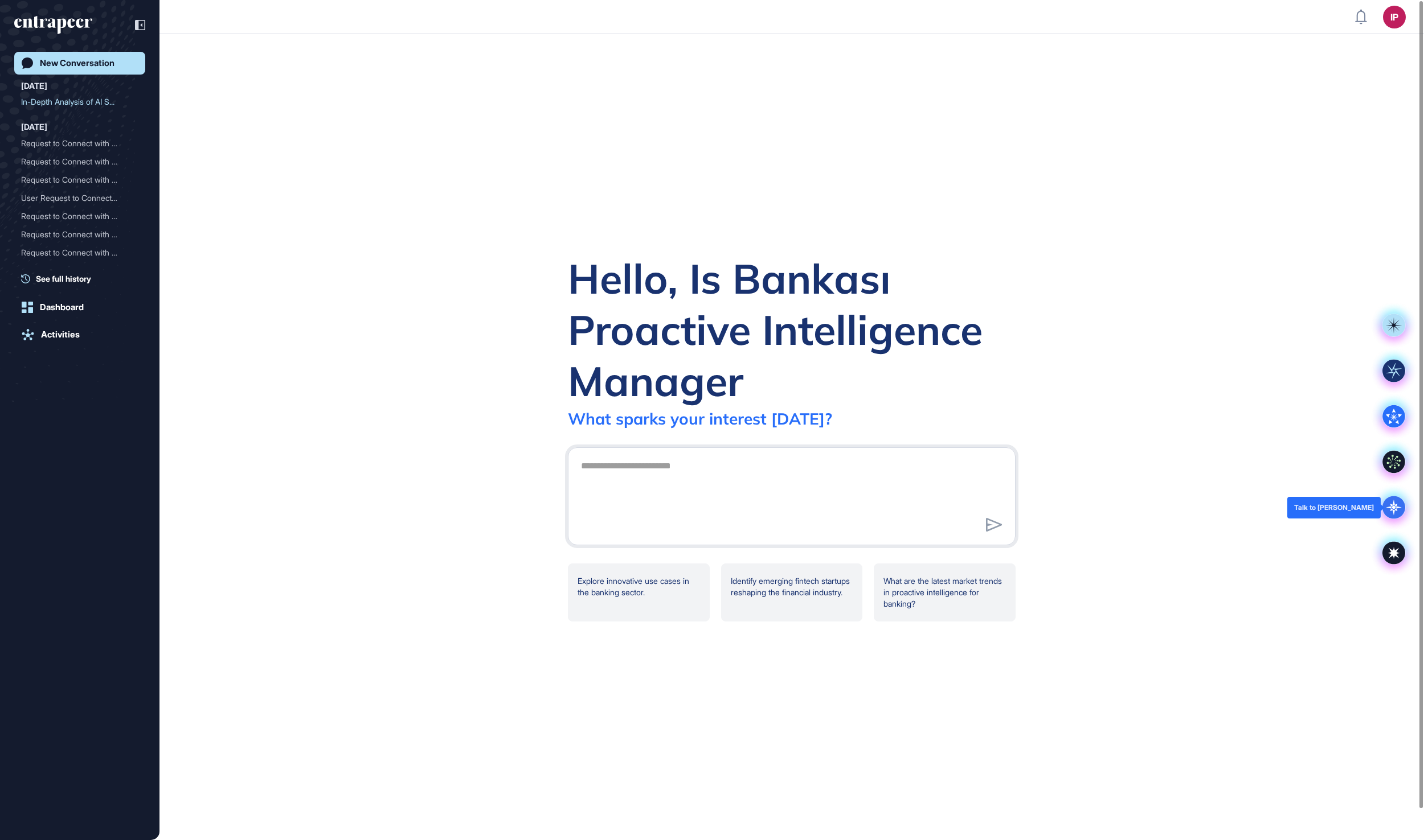
click at [1393, 508] on icon at bounding box center [1393, 507] width 4 height 4
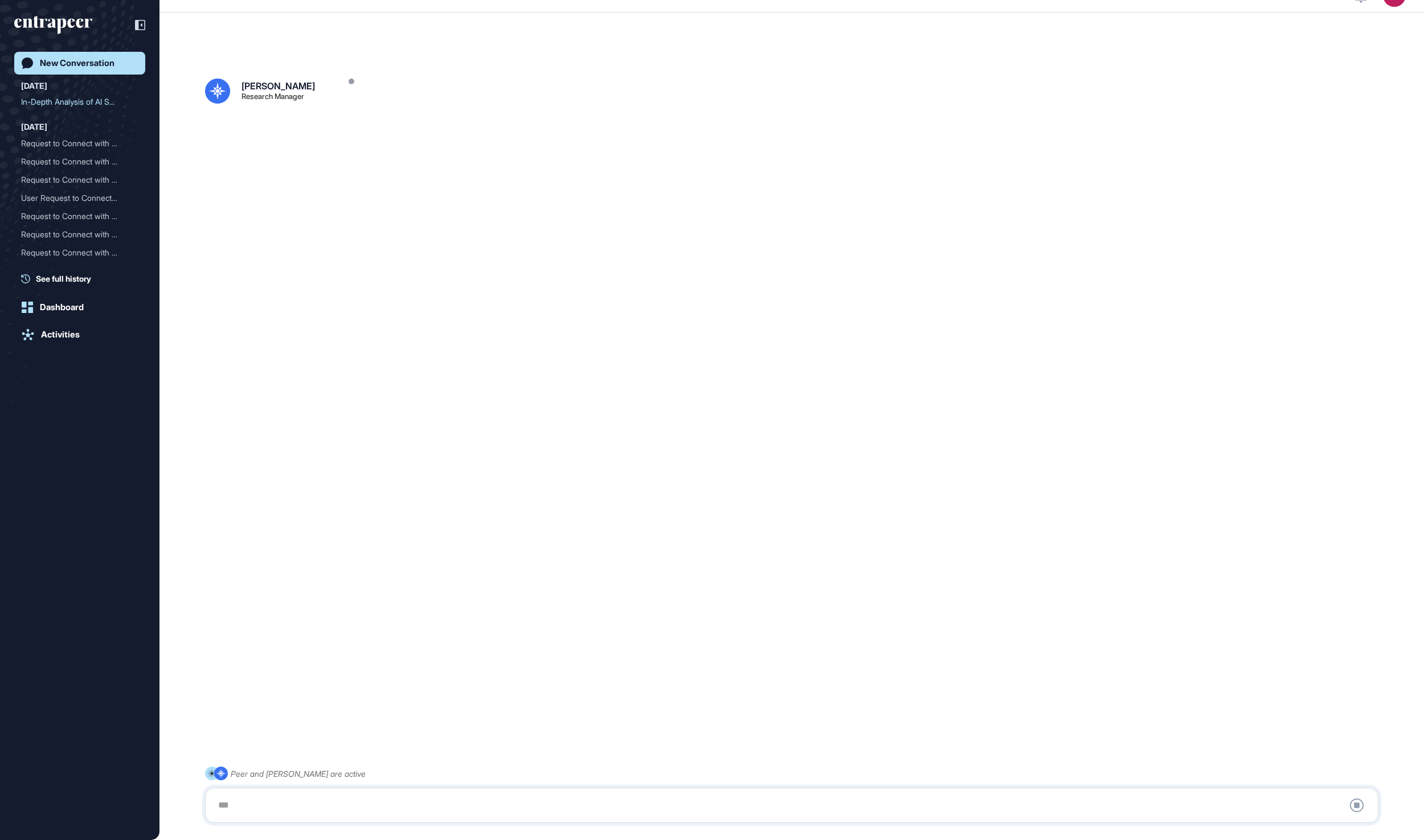
scroll to position [32, 0]
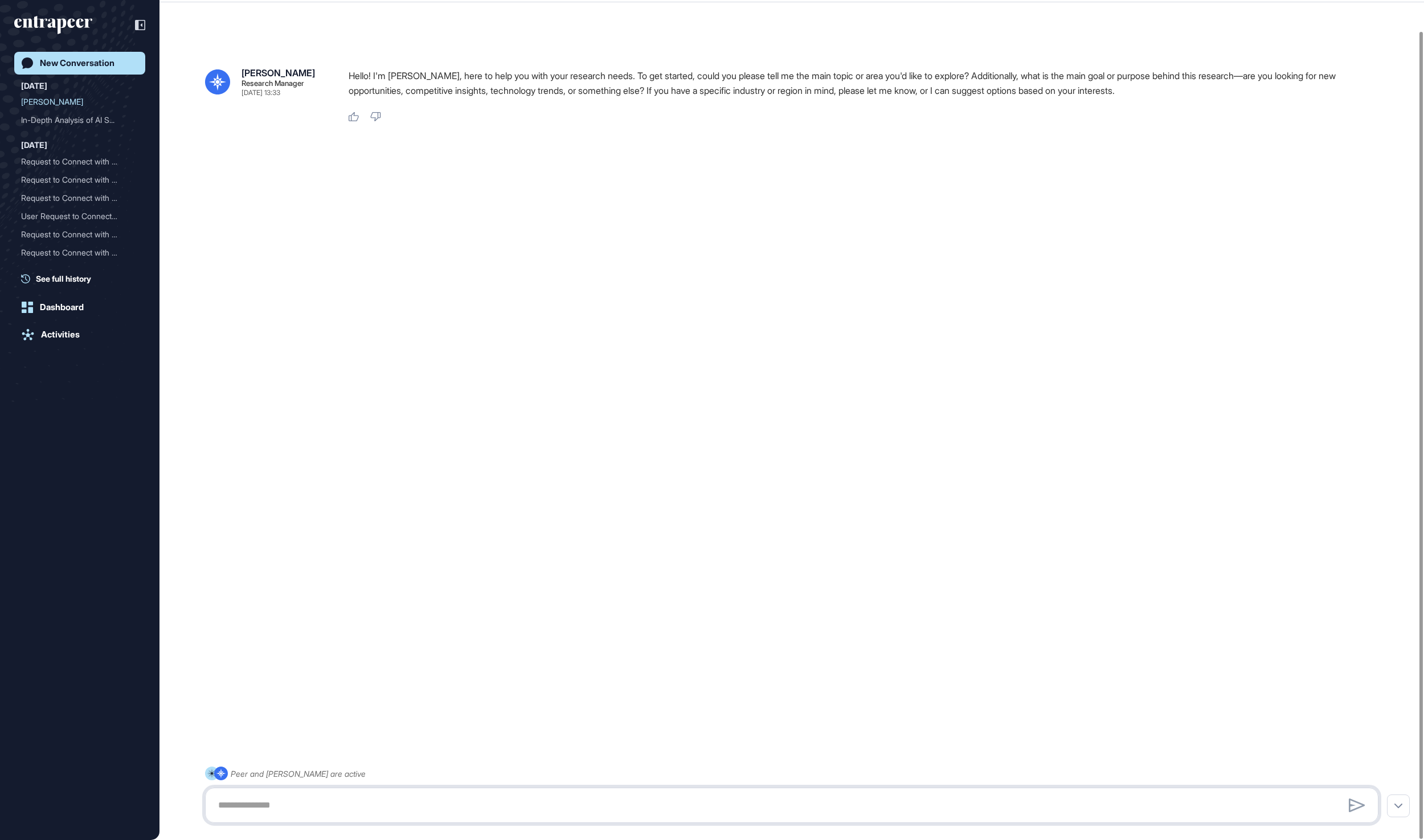
click at [303, 804] on textarea at bounding box center [791, 805] width 1160 height 23
paste textarea "**********"
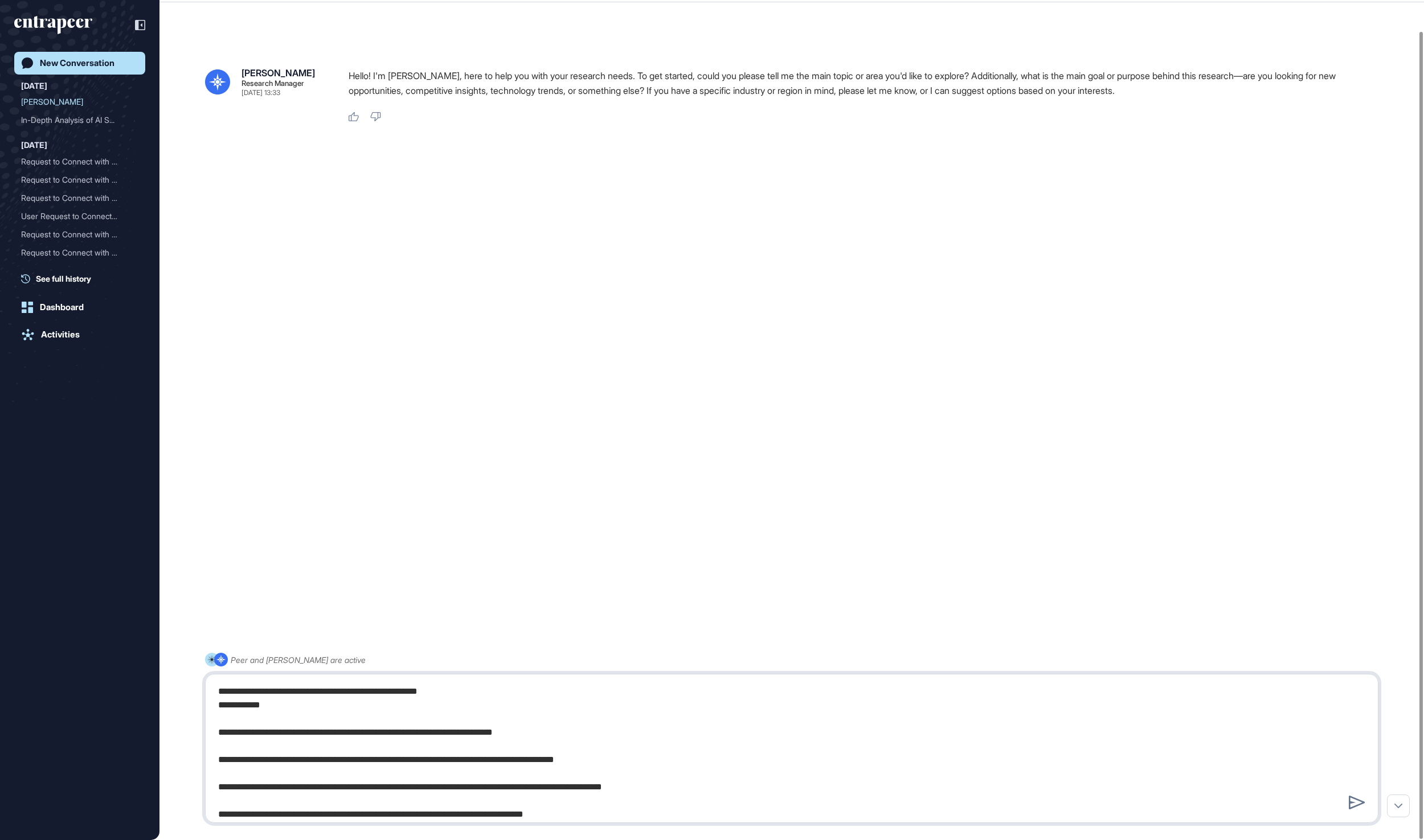
scroll to position [1389, 0]
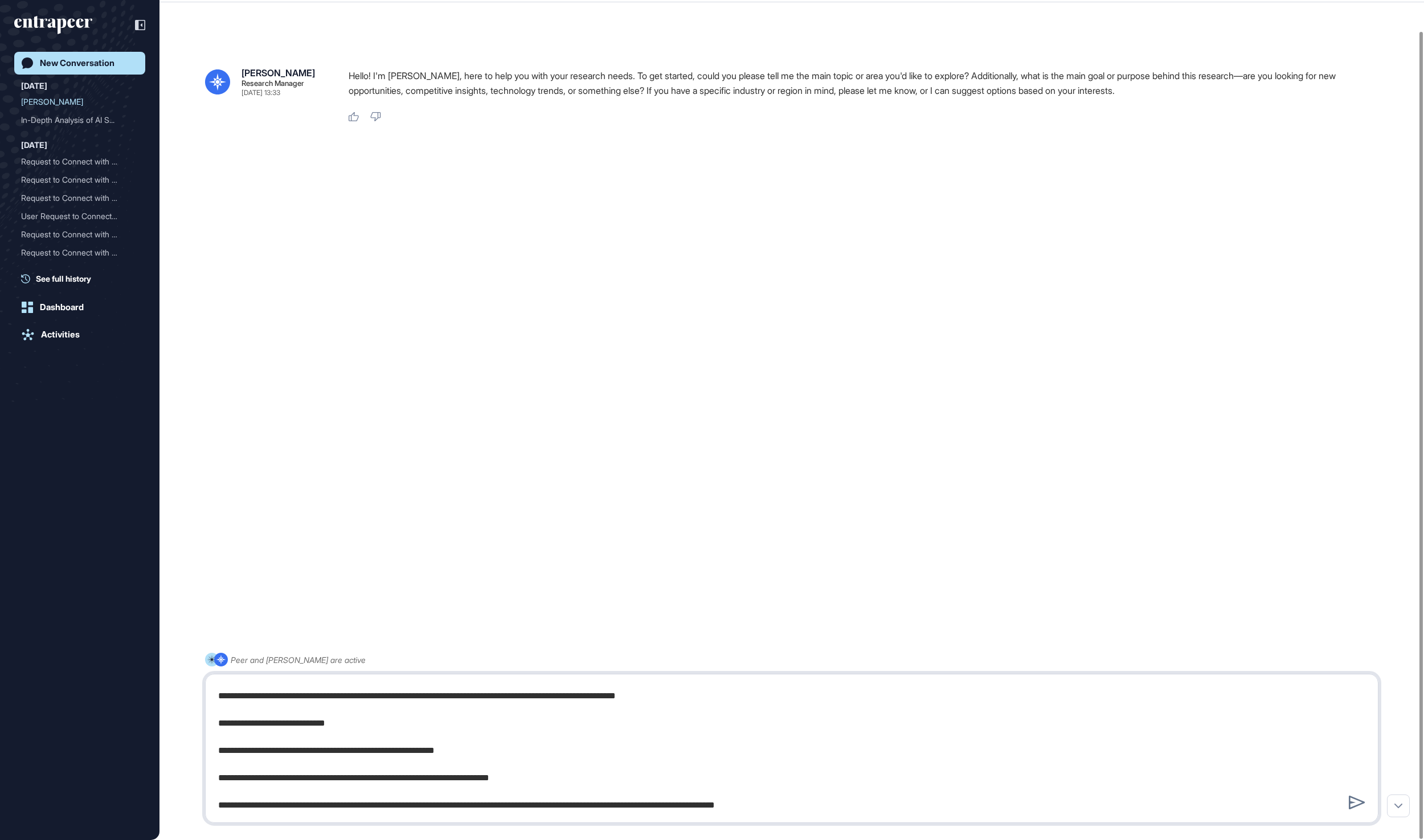
type textarea "**********"
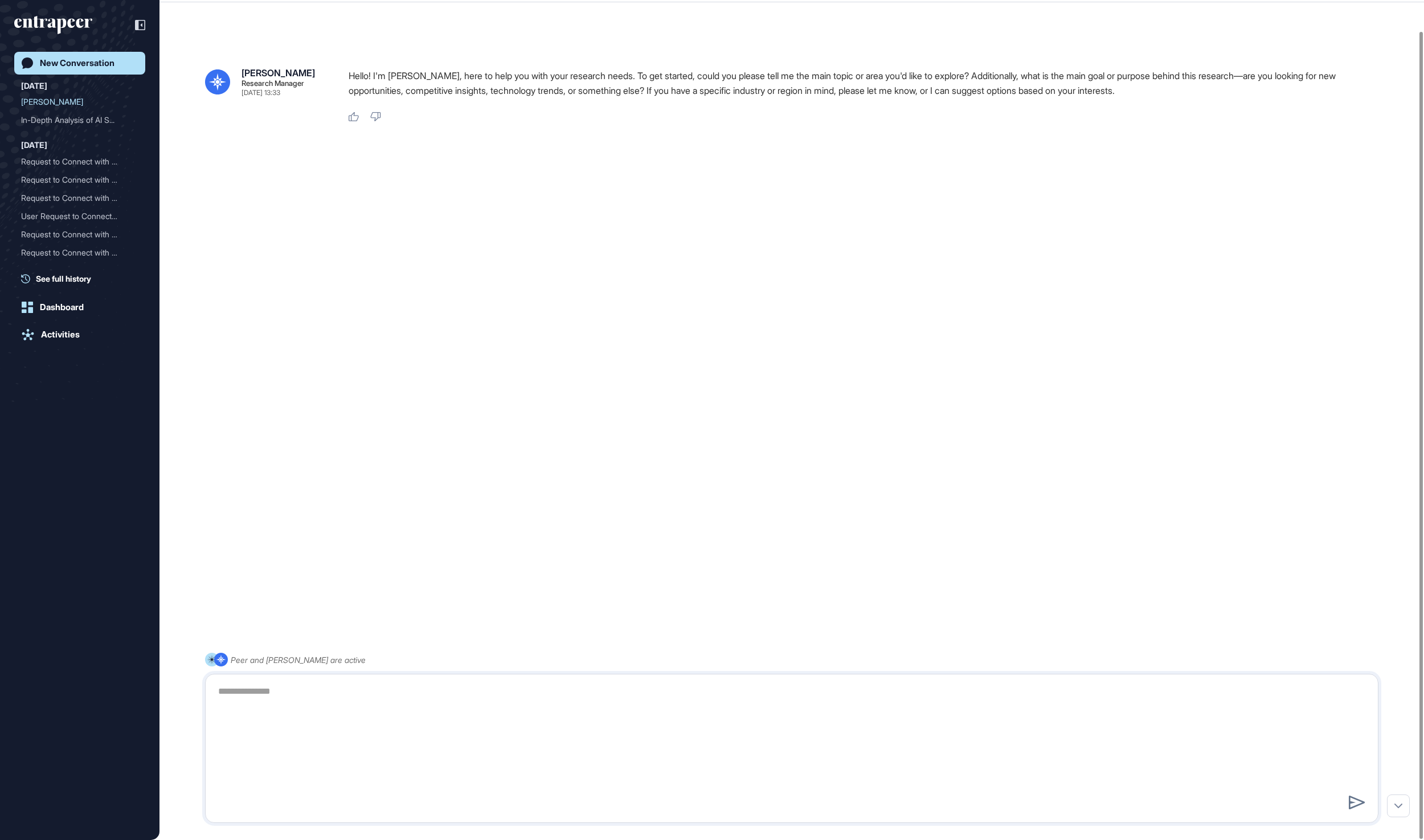
scroll to position [0, 0]
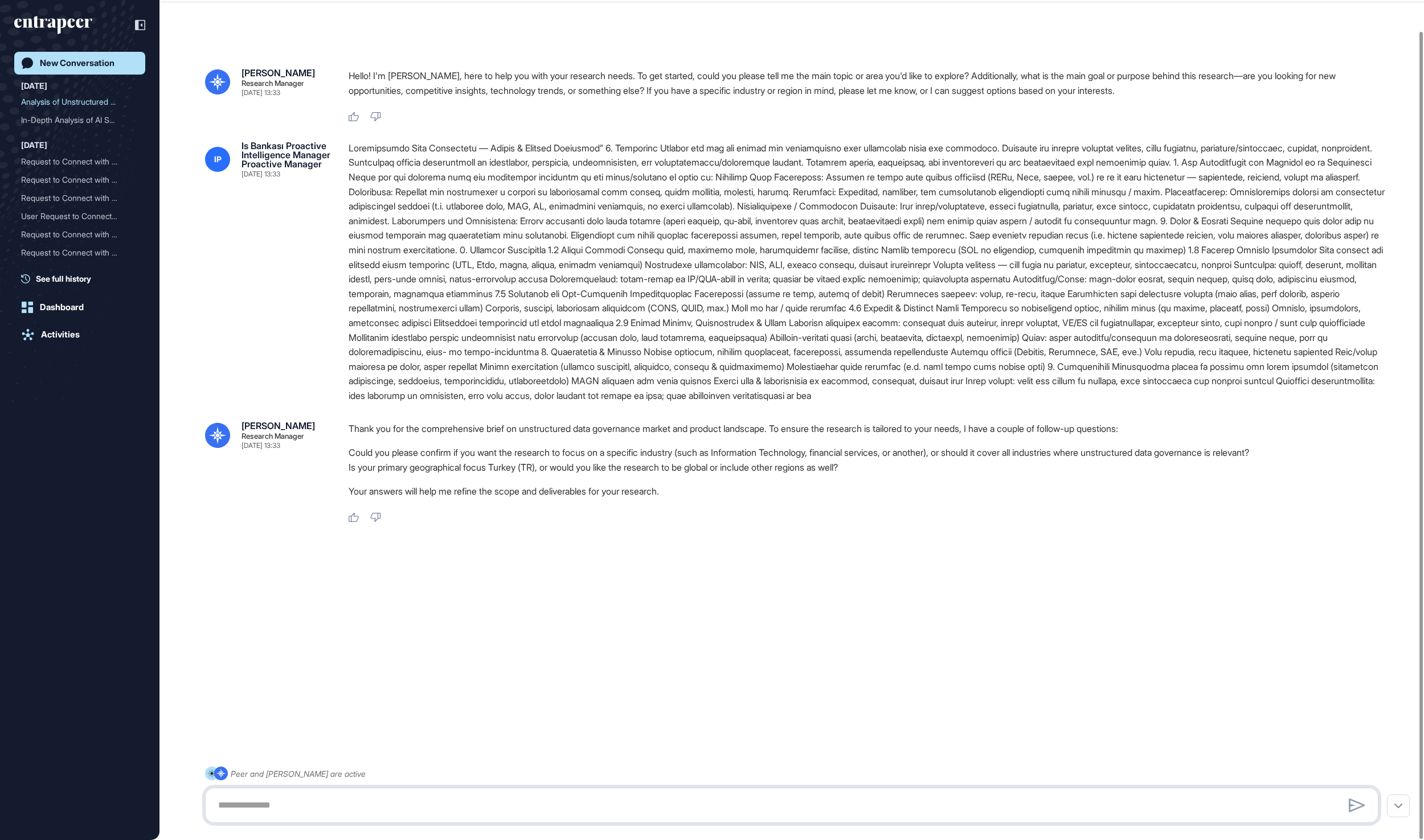
click at [685, 806] on textarea at bounding box center [791, 805] width 1160 height 23
type textarea "**********"
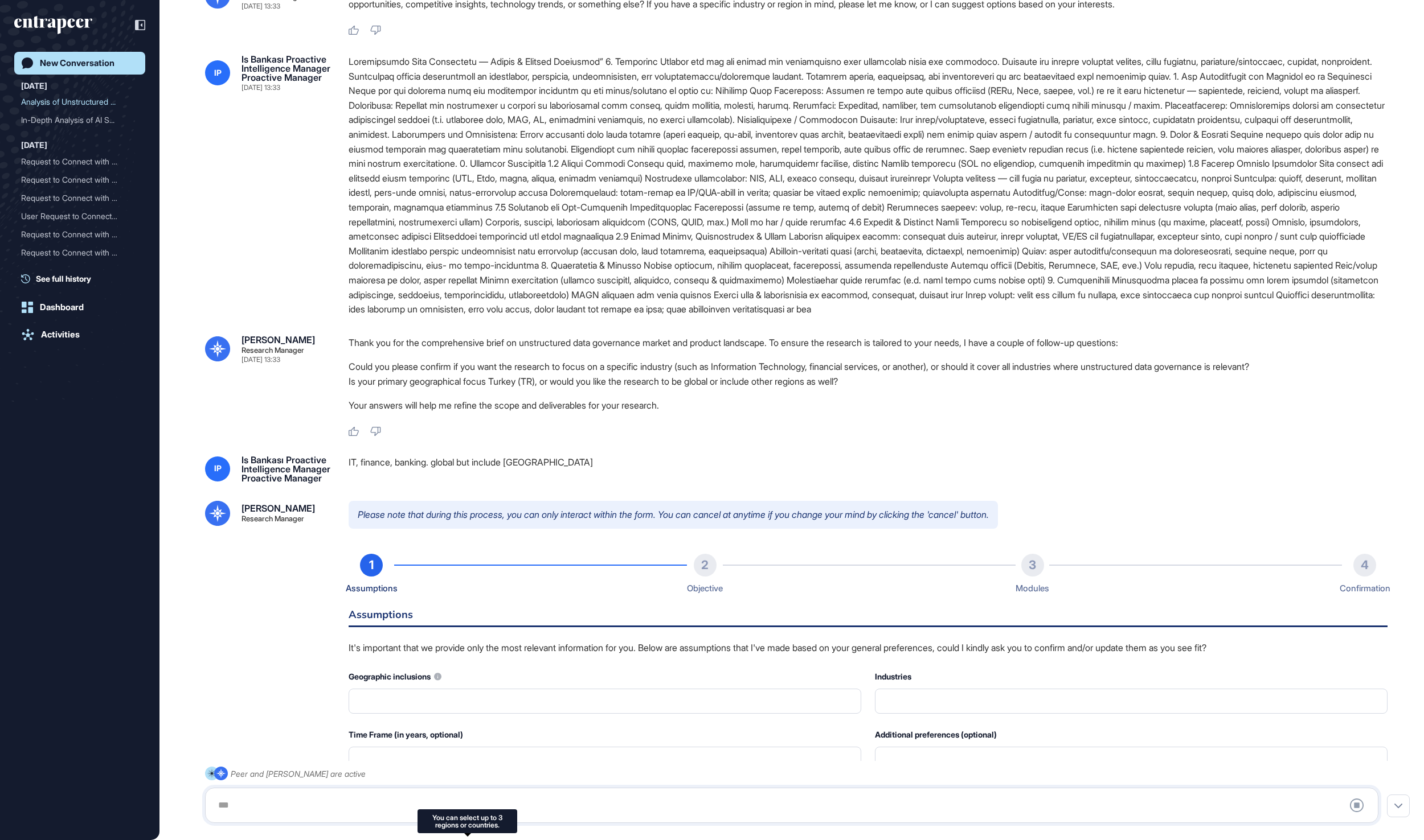
type input "**********"
type input "*"
type input "**********"
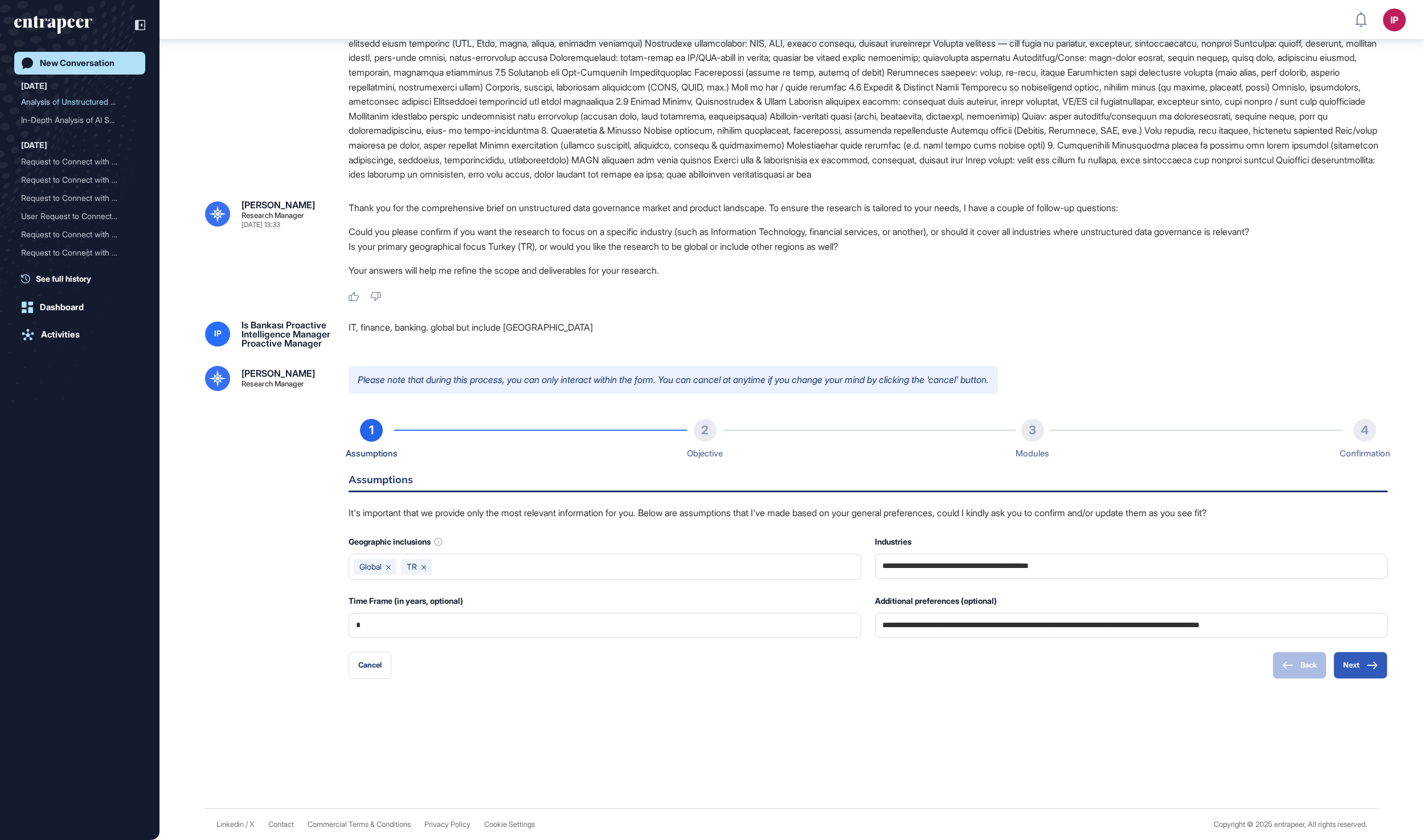
scroll to position [402, 0]
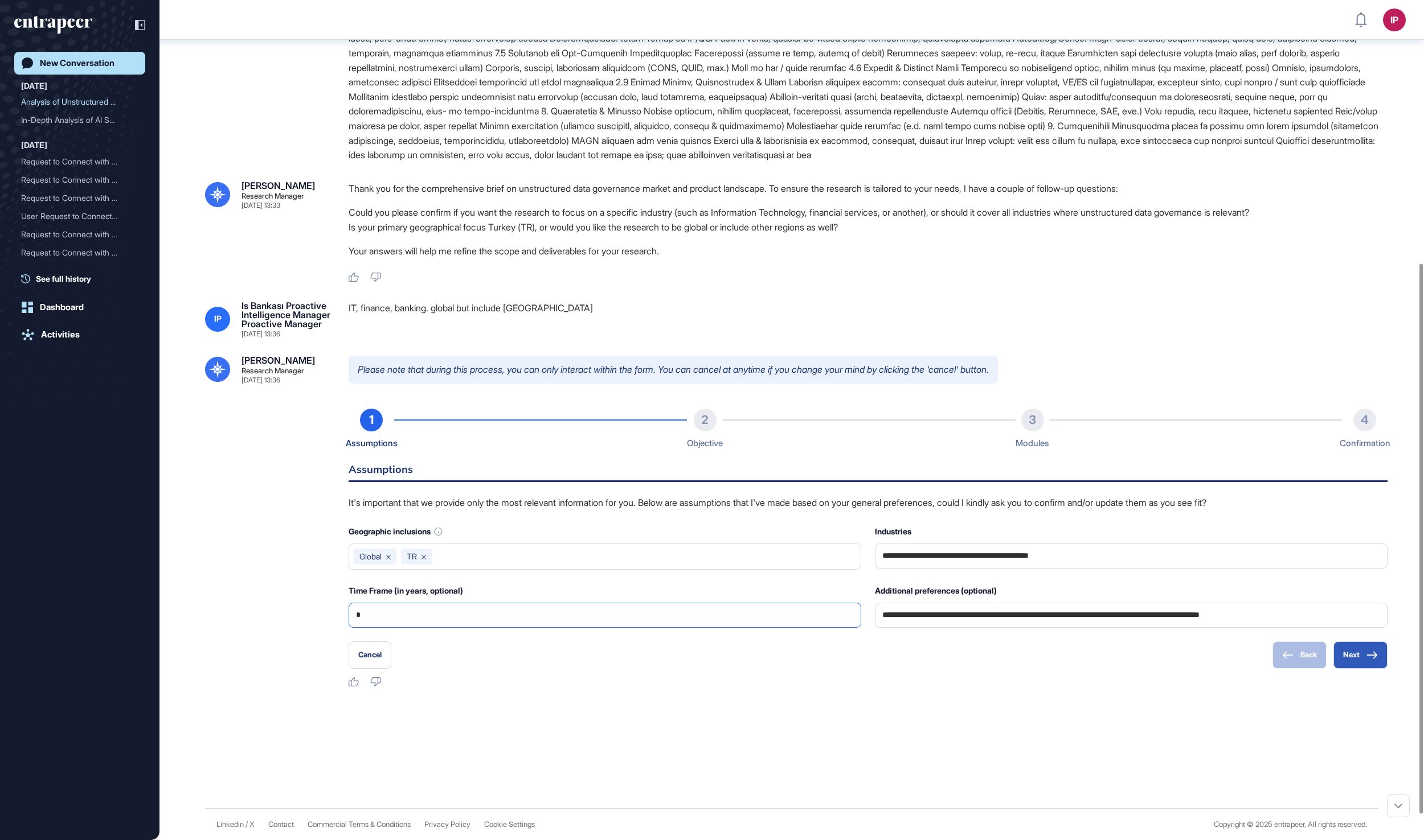
click at [685, 627] on input "*" at bounding box center [605, 615] width 498 height 24
type input "*"
click at [1353, 669] on button "Next" at bounding box center [1360, 654] width 54 height 27
click at [1351, 669] on button "Next" at bounding box center [1360, 654] width 54 height 27
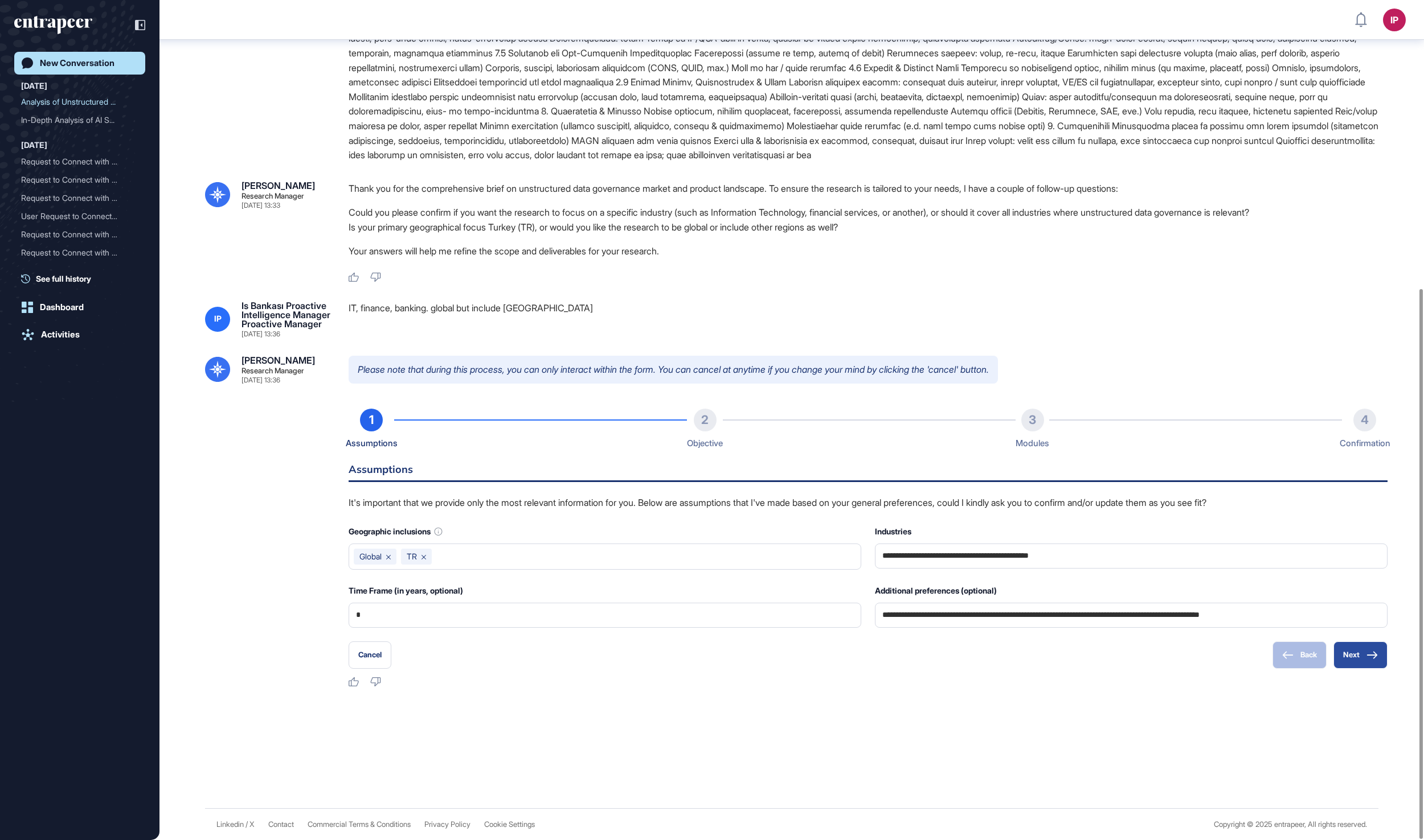
click at [1350, 652] on button "Next" at bounding box center [1360, 654] width 54 height 27
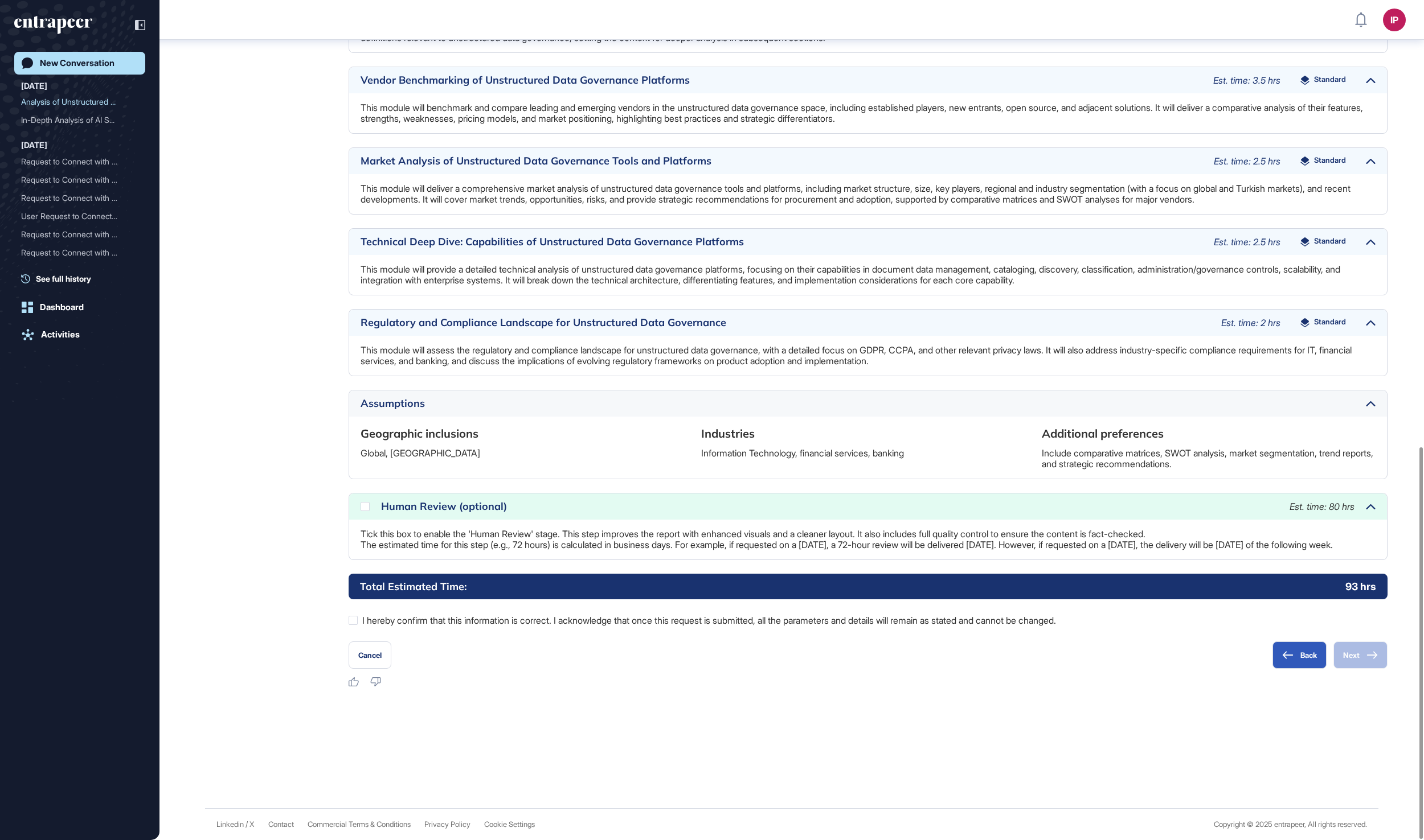
scroll to position [959, 0]
click at [355, 620] on div at bounding box center [353, 620] width 9 height 9
click at [365, 502] on div at bounding box center [365, 506] width 9 height 9
click at [1356, 654] on button "Next" at bounding box center [1360, 654] width 54 height 27
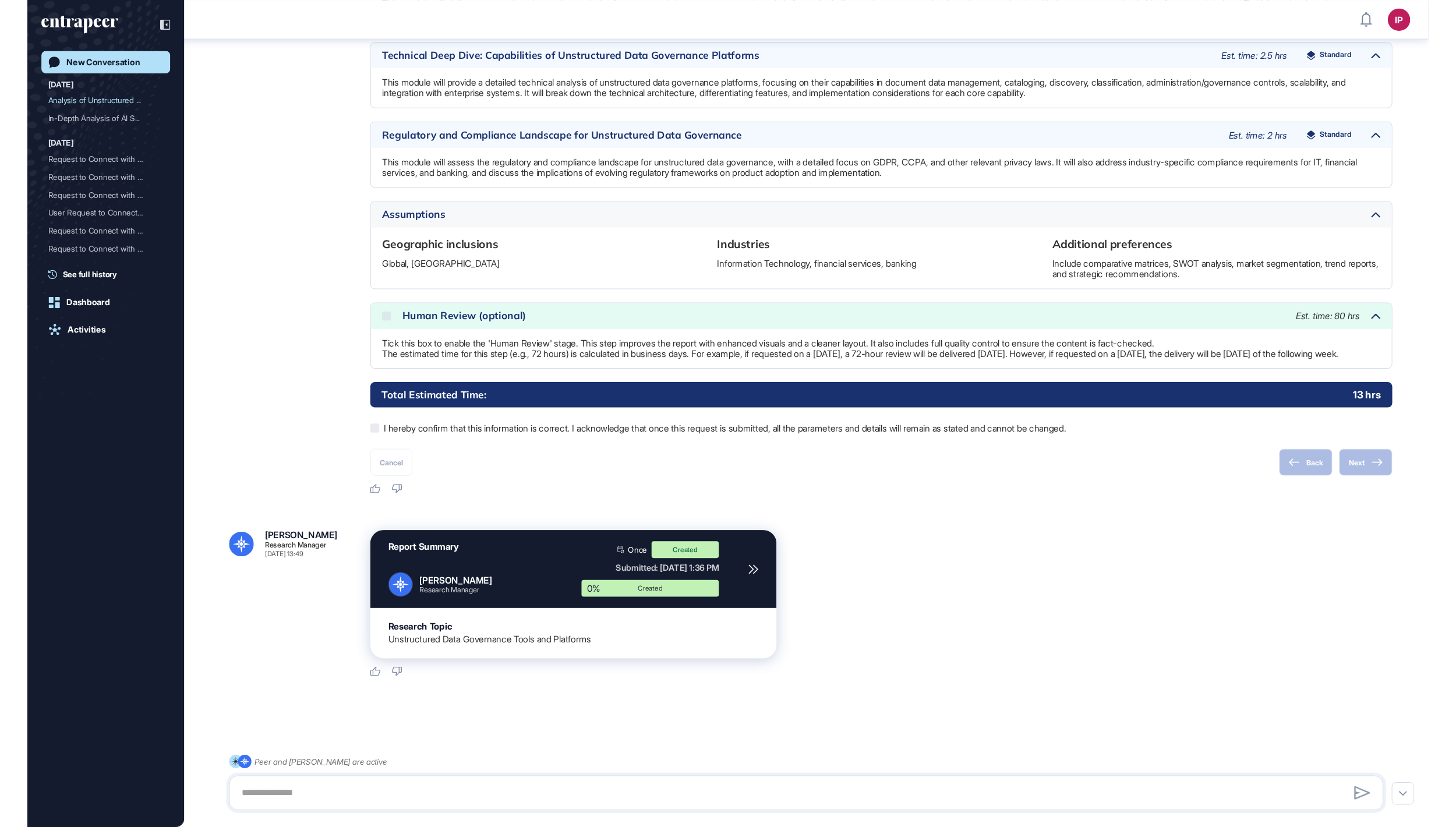
scroll to position [827, 1456]
